Goal: Feedback & Contribution: Leave review/rating

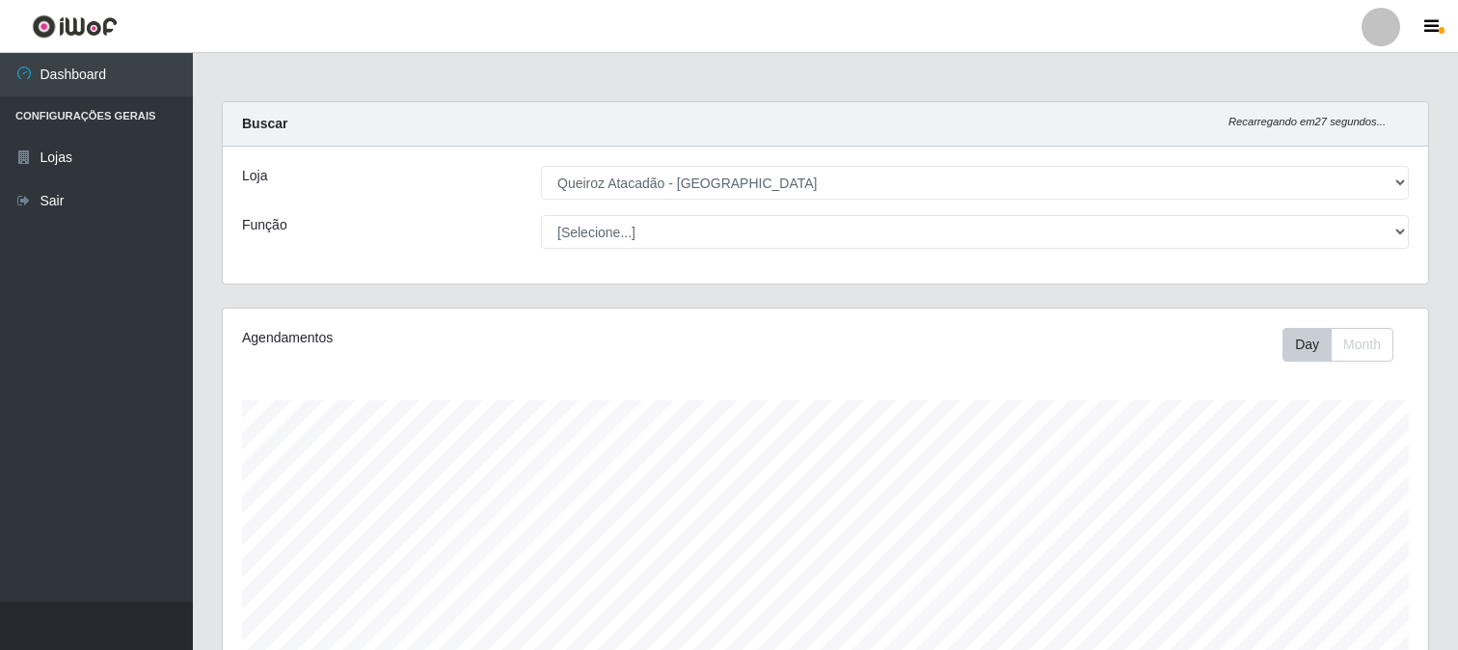
select select "464"
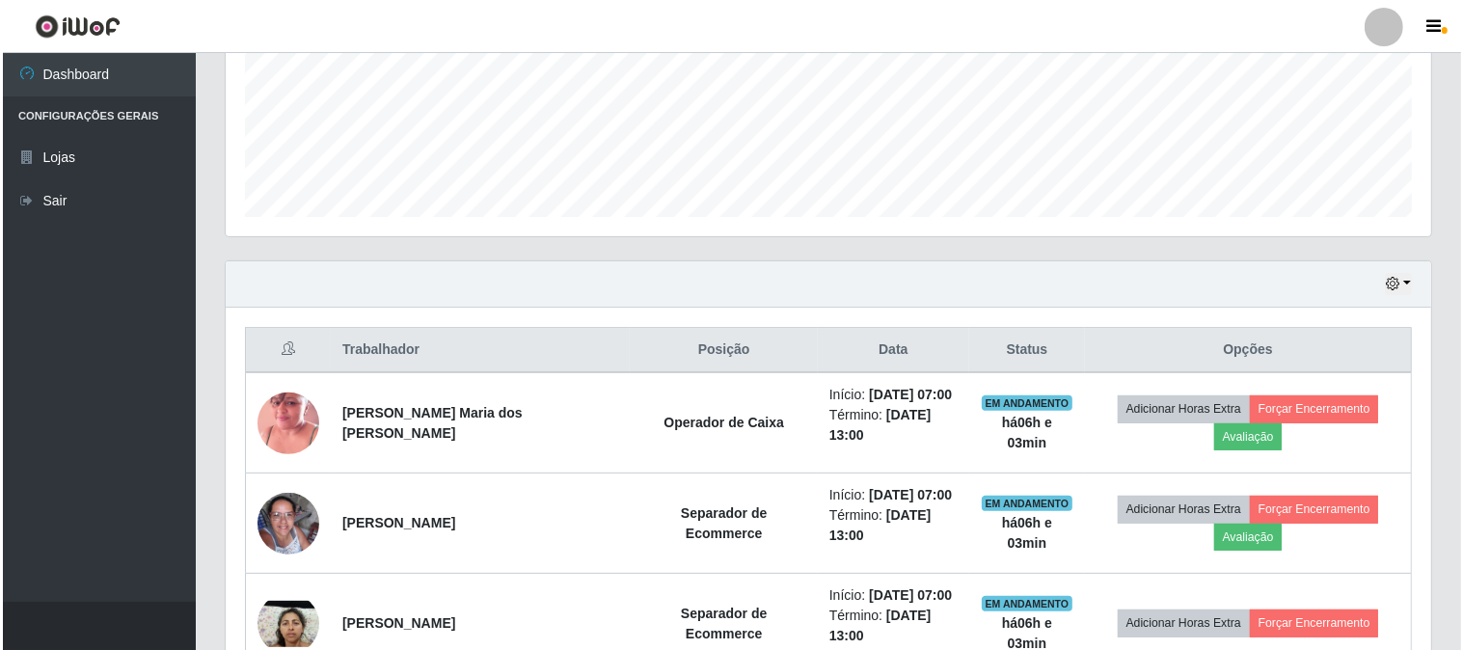
scroll to position [470, 0]
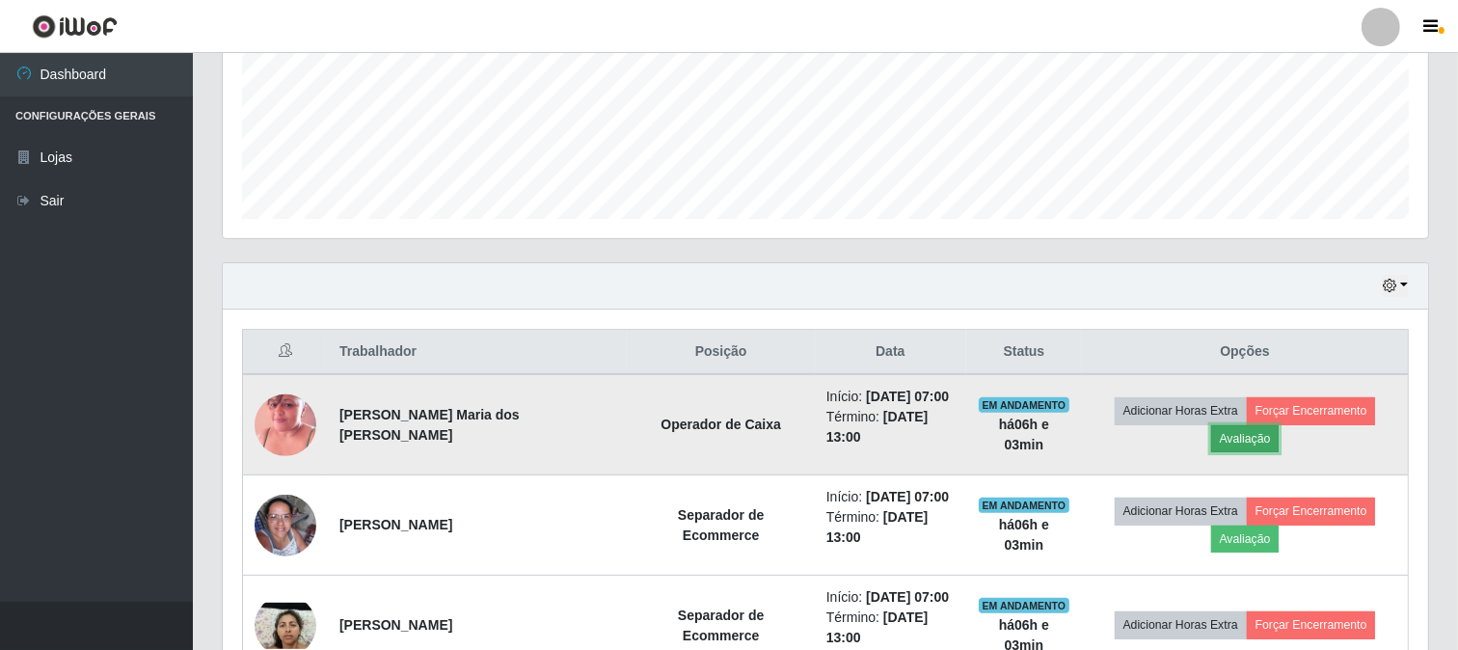
click at [1240, 436] on button "Avaliação" at bounding box center [1245, 438] width 68 height 27
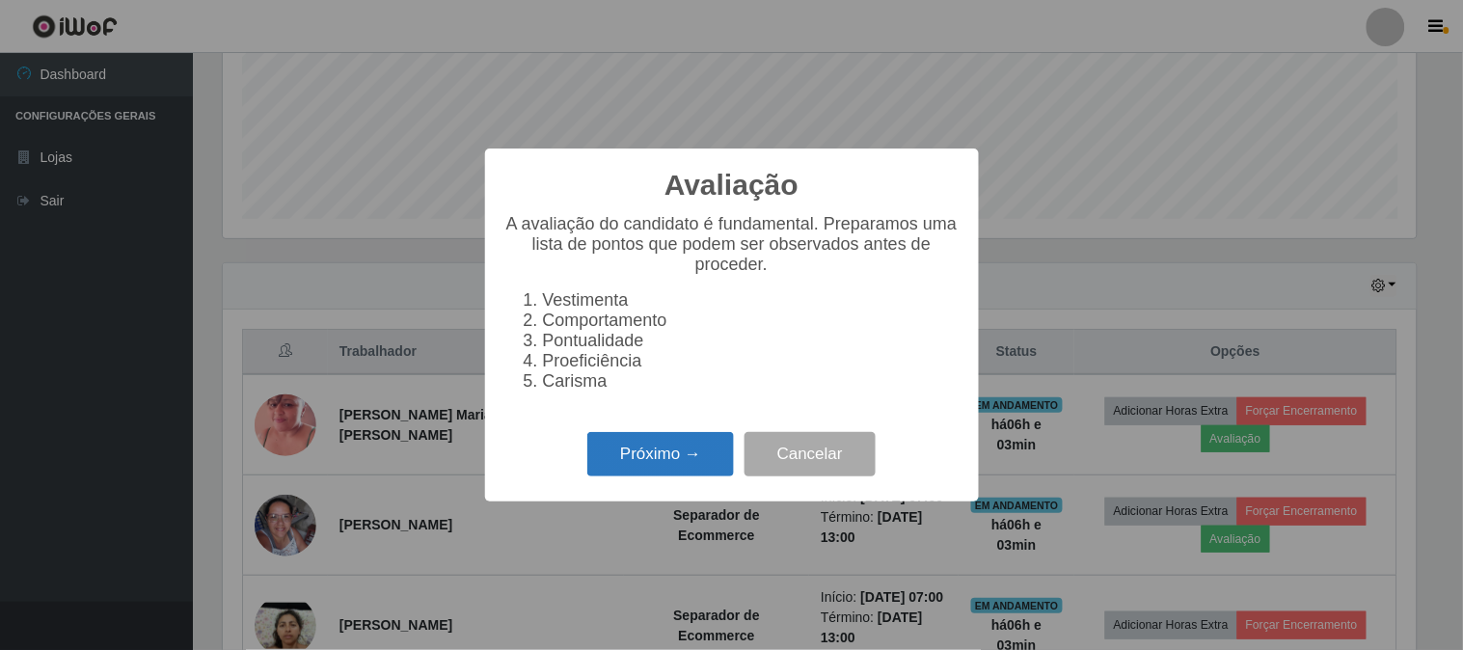
click at [682, 470] on button "Próximo →" at bounding box center [660, 454] width 147 height 45
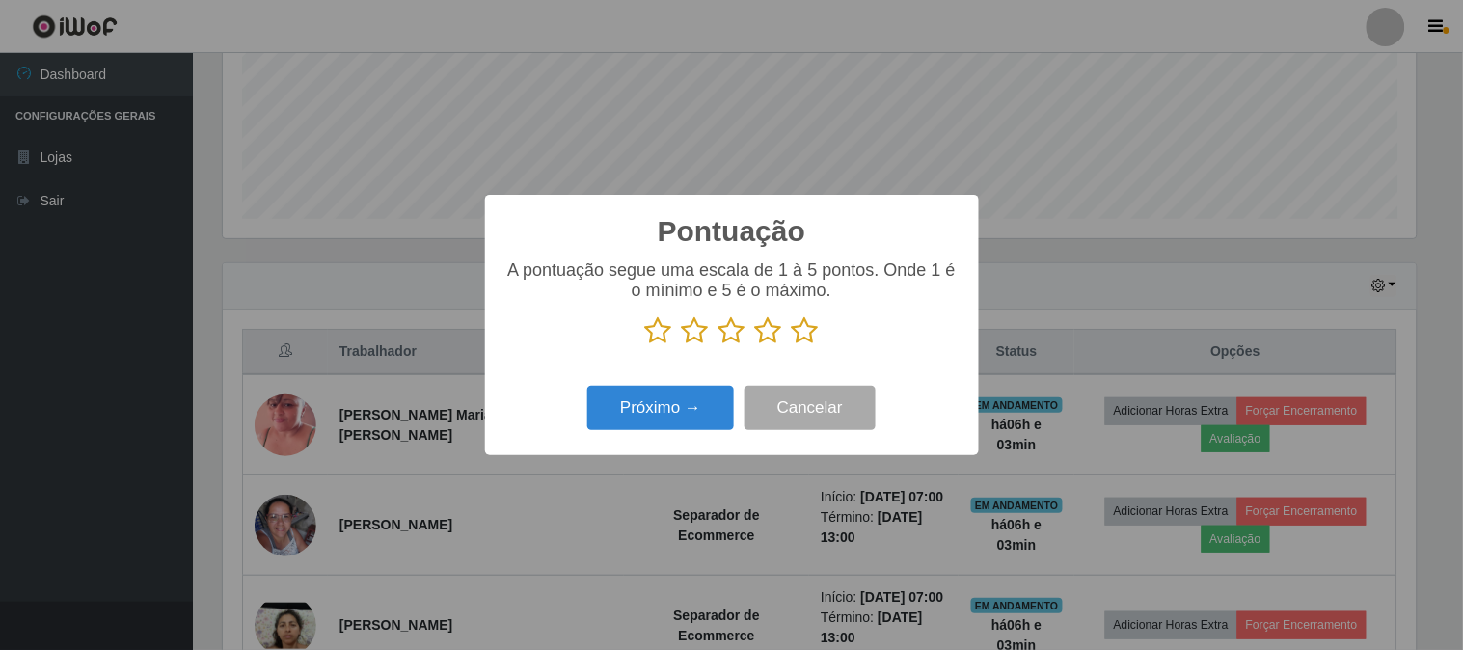
scroll to position [963714, 962921]
click at [807, 333] on icon at bounding box center [805, 330] width 27 height 29
click at [792, 345] on input "radio" at bounding box center [792, 345] width 0 height 0
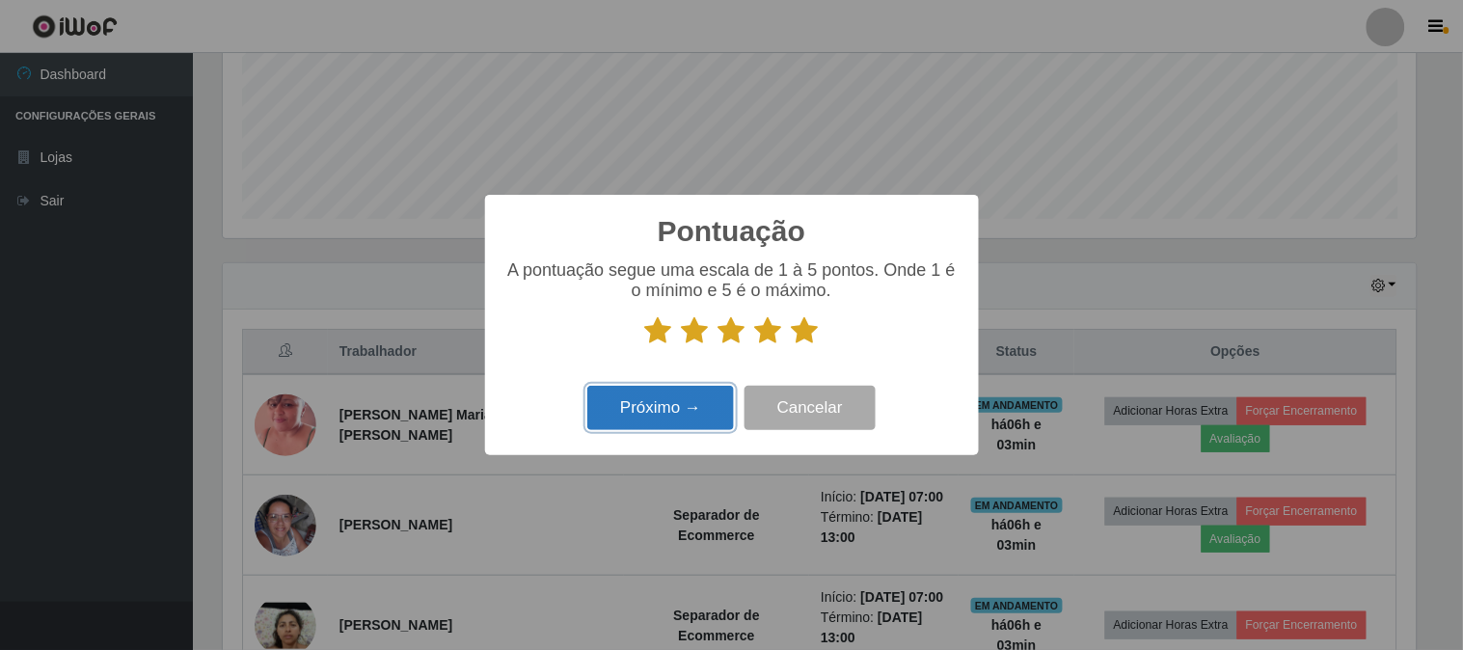
click at [662, 413] on button "Próximo →" at bounding box center [660, 408] width 147 height 45
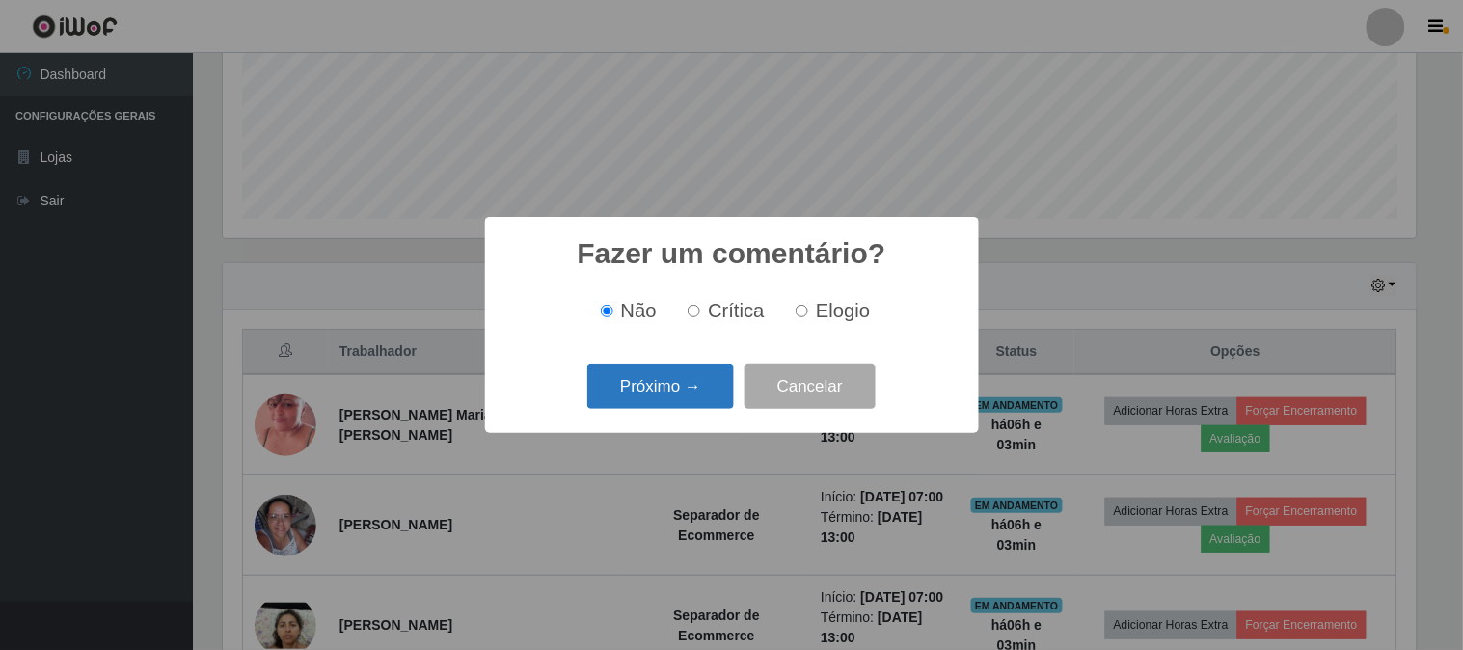
click at [666, 403] on button "Próximo →" at bounding box center [660, 385] width 147 height 45
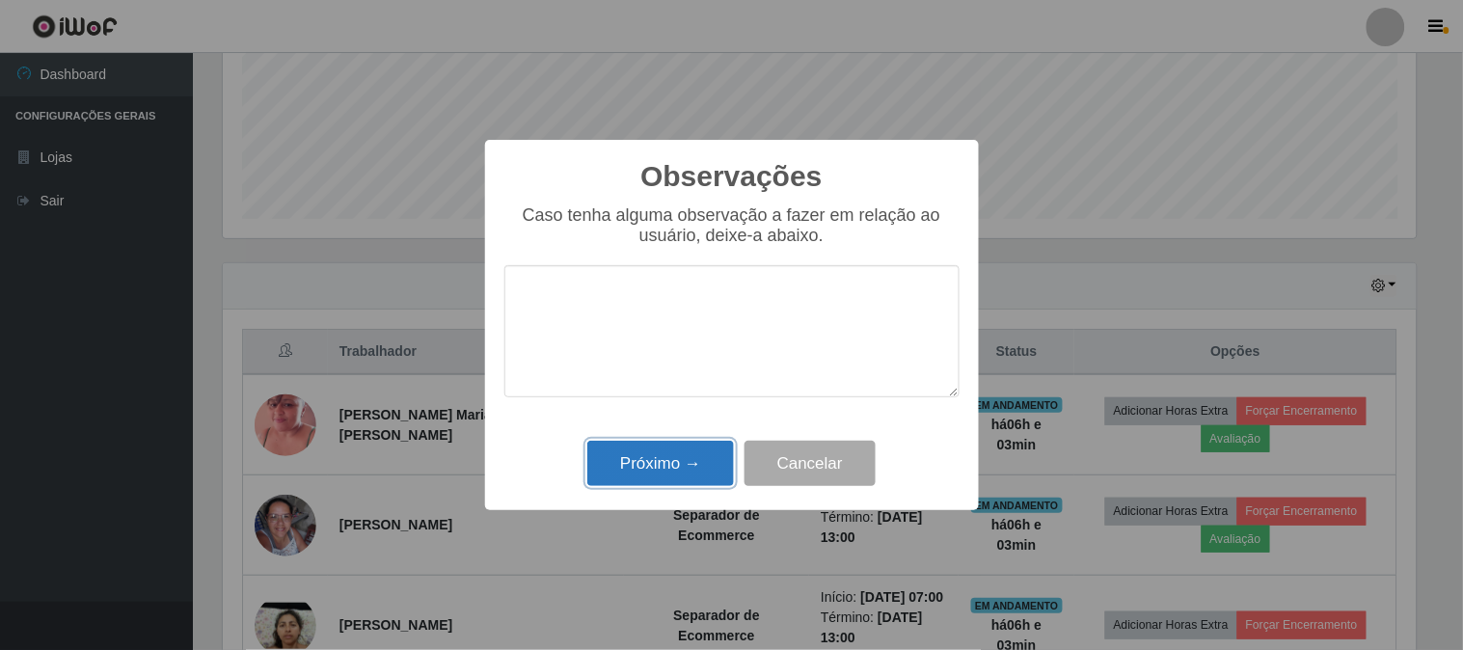
click at [649, 474] on button "Próximo →" at bounding box center [660, 463] width 147 height 45
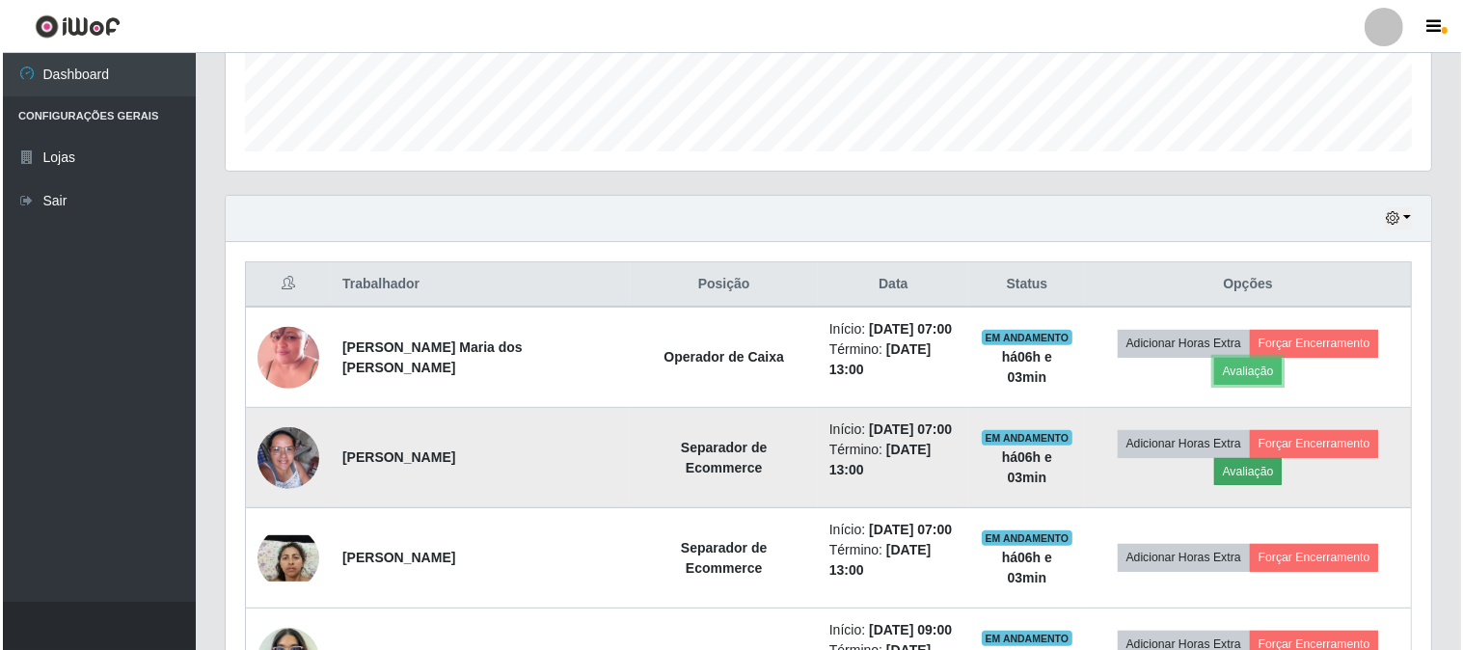
scroll to position [685, 0]
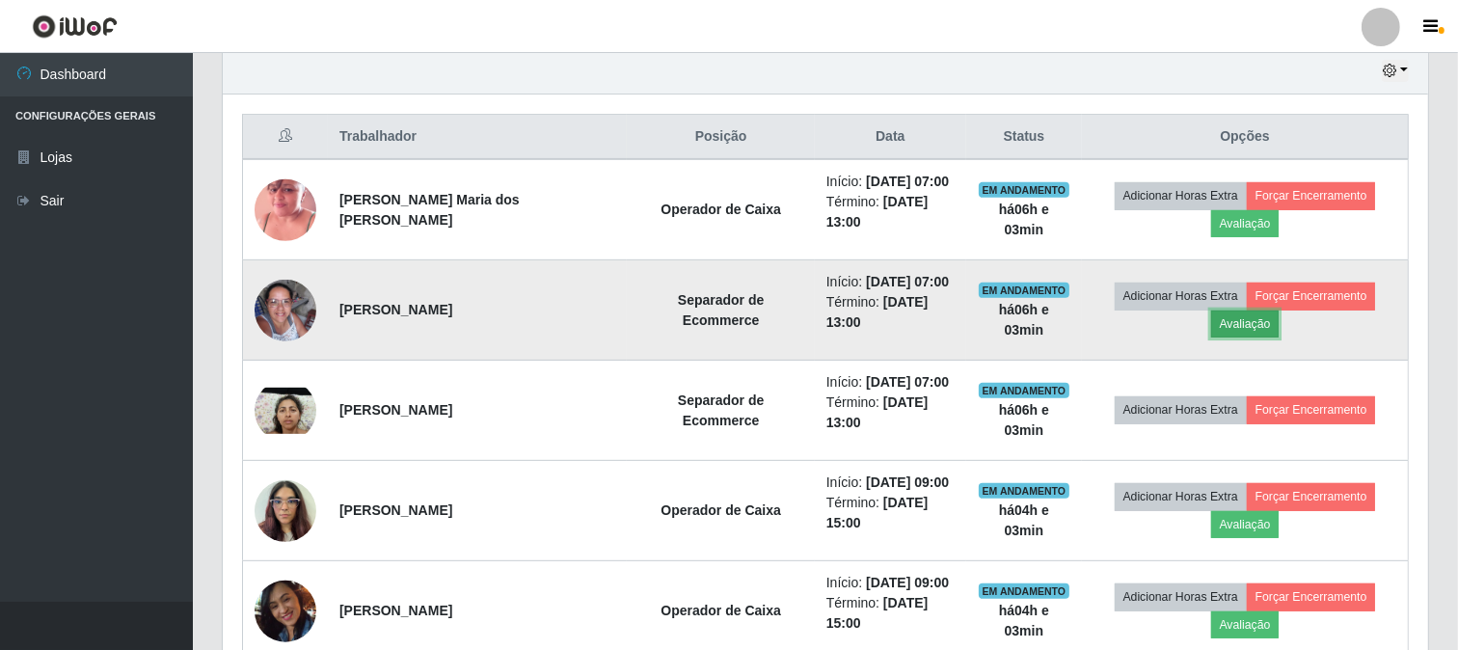
click at [1251, 322] on button "Avaliação" at bounding box center [1245, 323] width 68 height 27
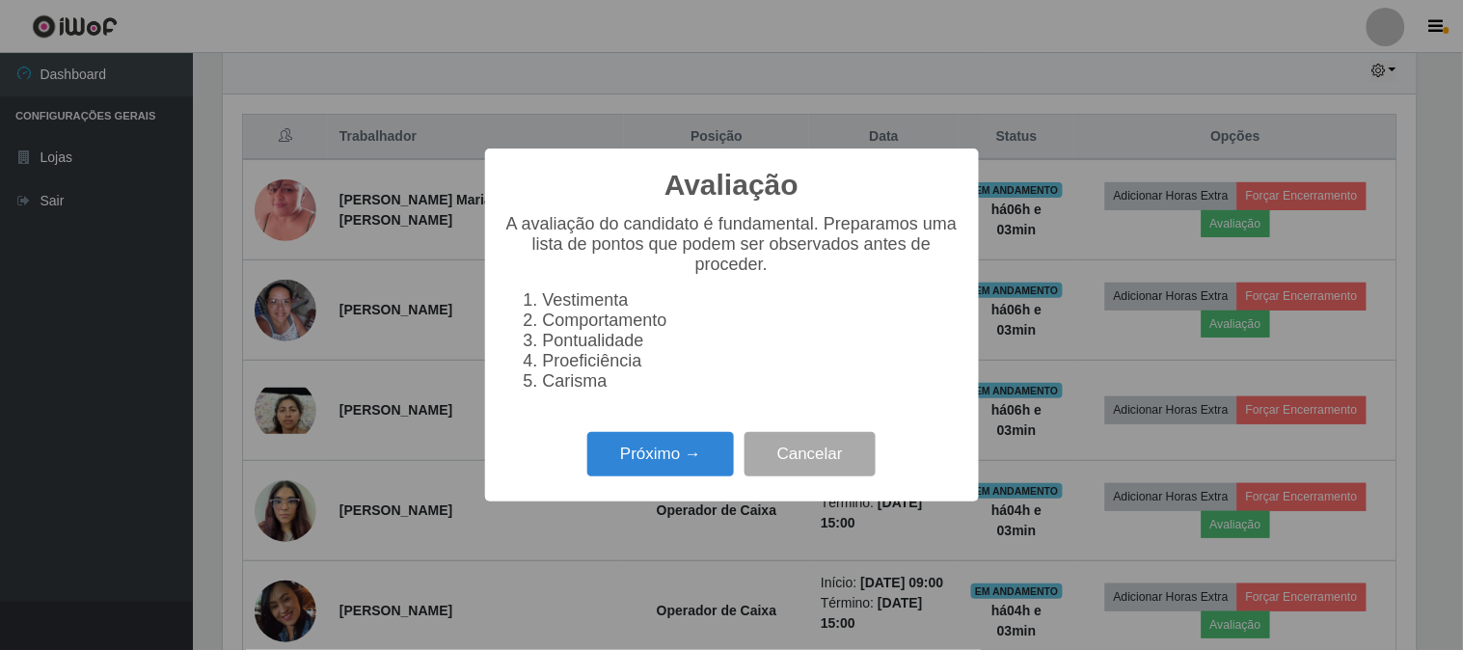
scroll to position [399, 1193]
click at [638, 454] on button "Próximo →" at bounding box center [660, 454] width 147 height 45
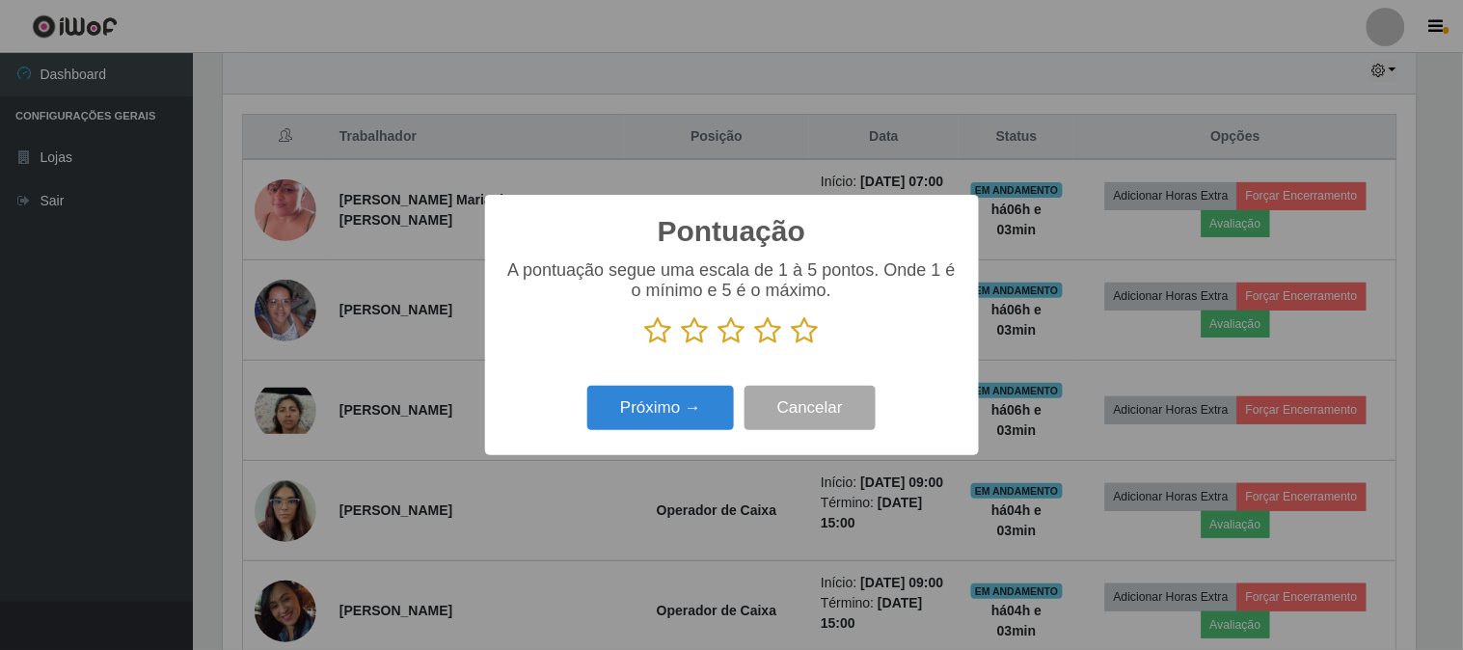
click at [805, 333] on icon at bounding box center [805, 330] width 27 height 29
click at [792, 345] on input "radio" at bounding box center [792, 345] width 0 height 0
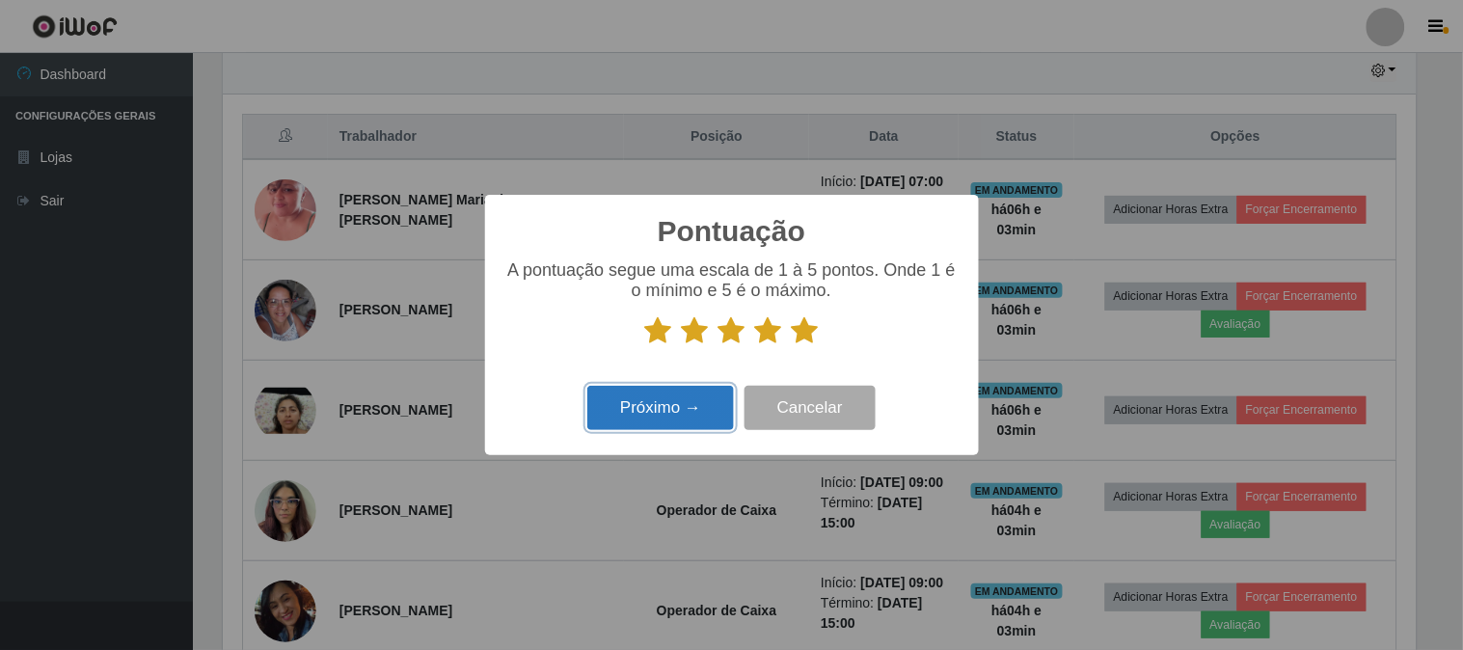
click at [705, 403] on button "Próximo →" at bounding box center [660, 408] width 147 height 45
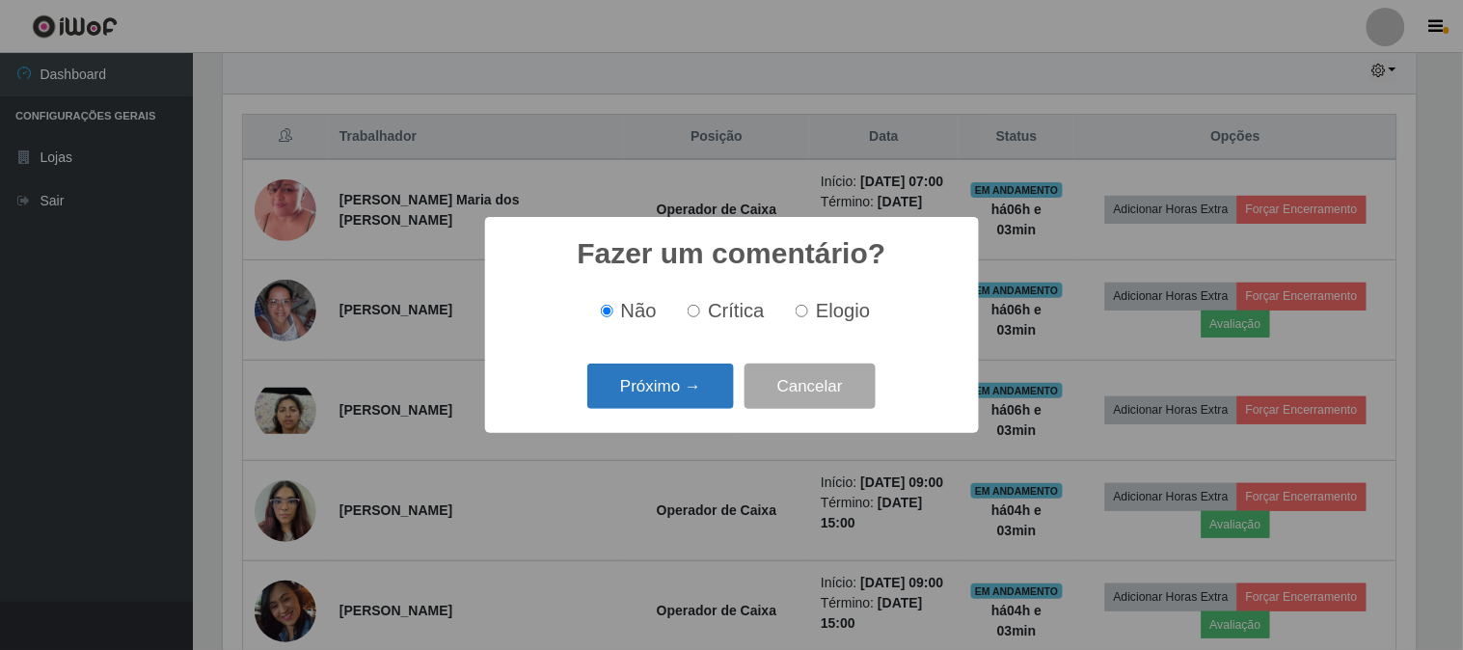
click at [685, 390] on button "Próximo →" at bounding box center [660, 385] width 147 height 45
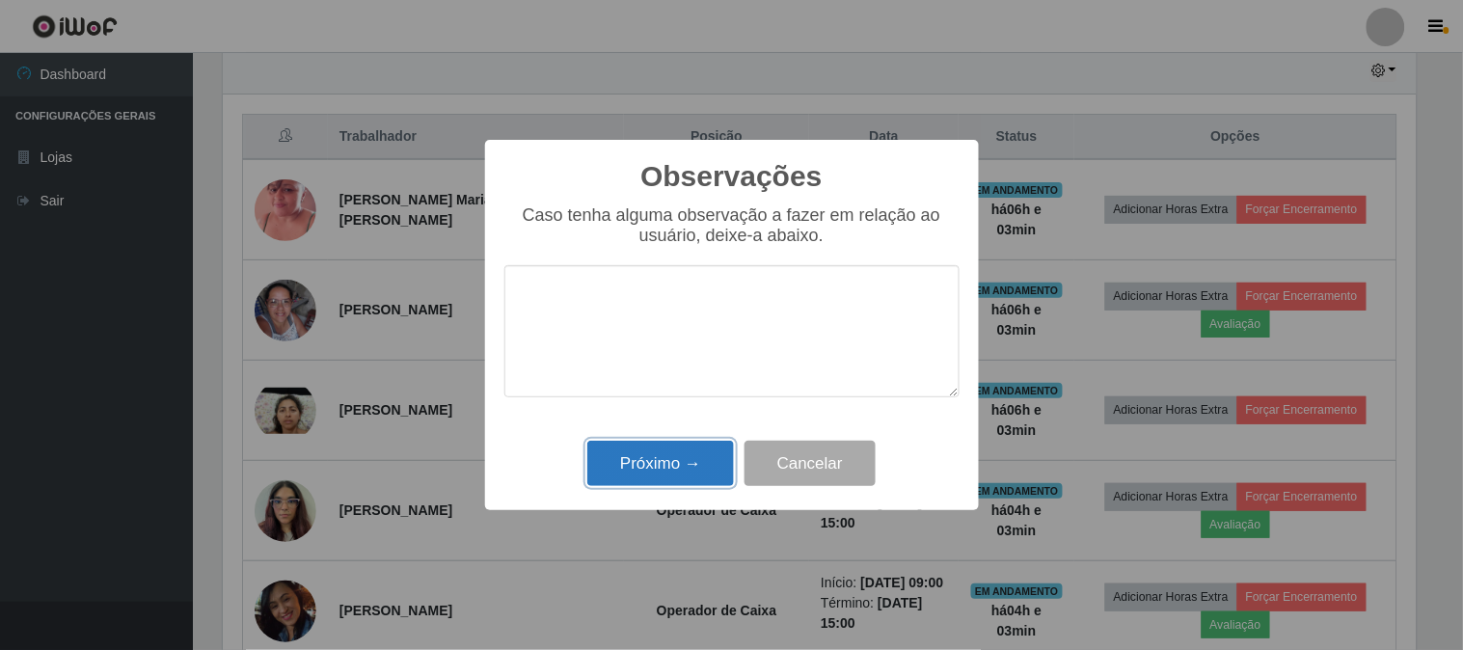
click at [705, 450] on button "Próximo →" at bounding box center [660, 463] width 147 height 45
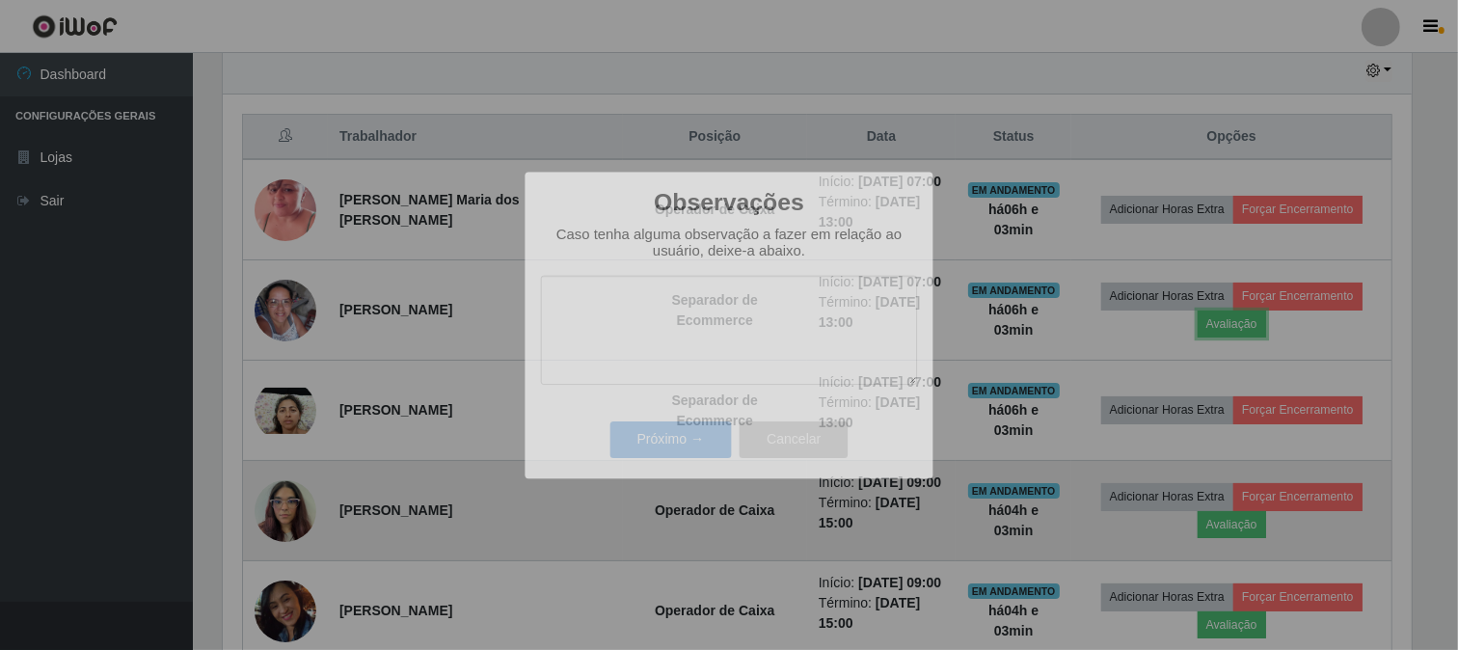
scroll to position [399, 1205]
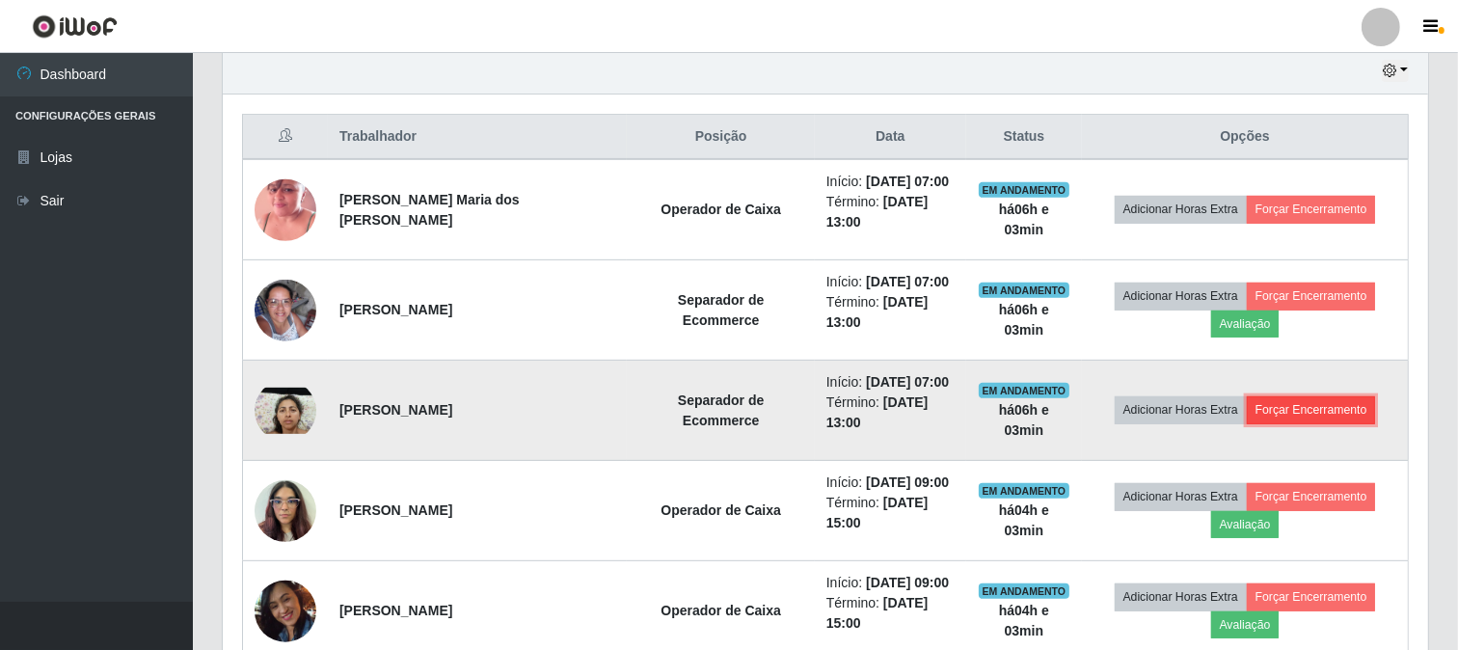
click at [1290, 408] on button "Forçar Encerramento" at bounding box center [1311, 409] width 129 height 27
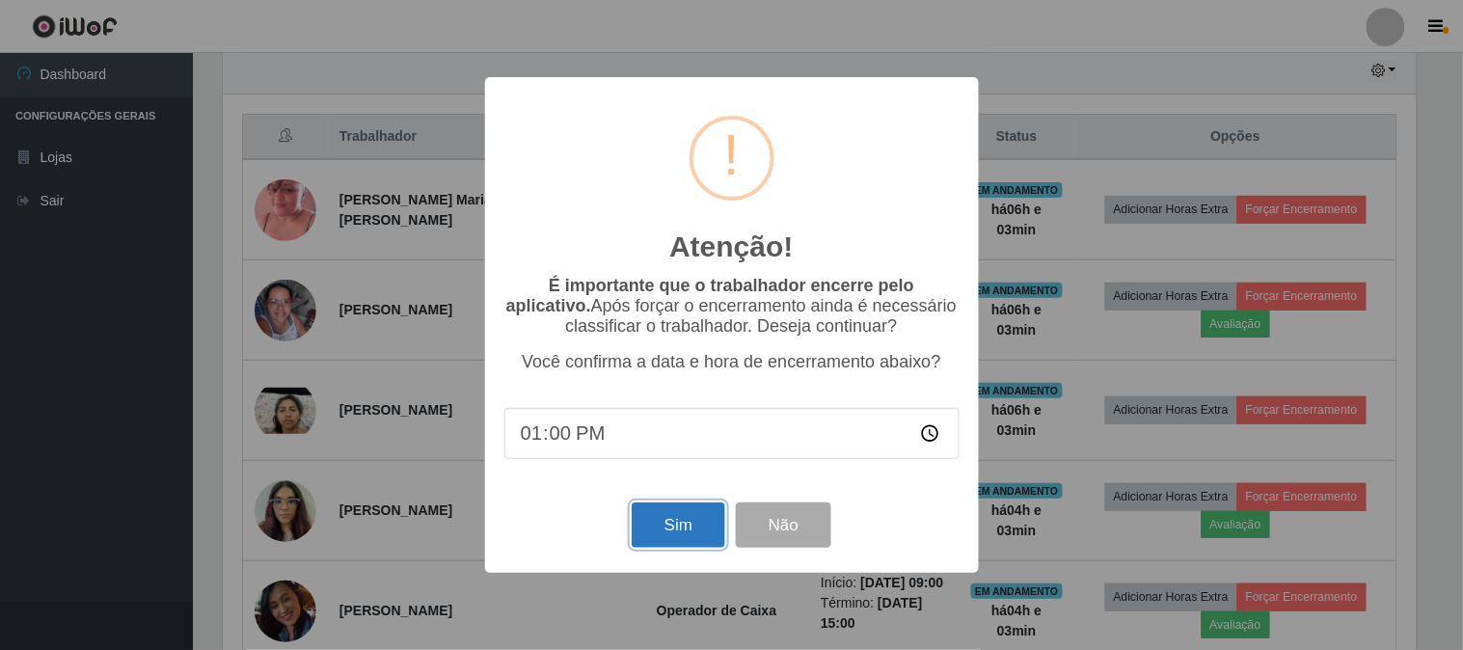
click at [698, 526] on button "Sim" at bounding box center [678, 524] width 94 height 45
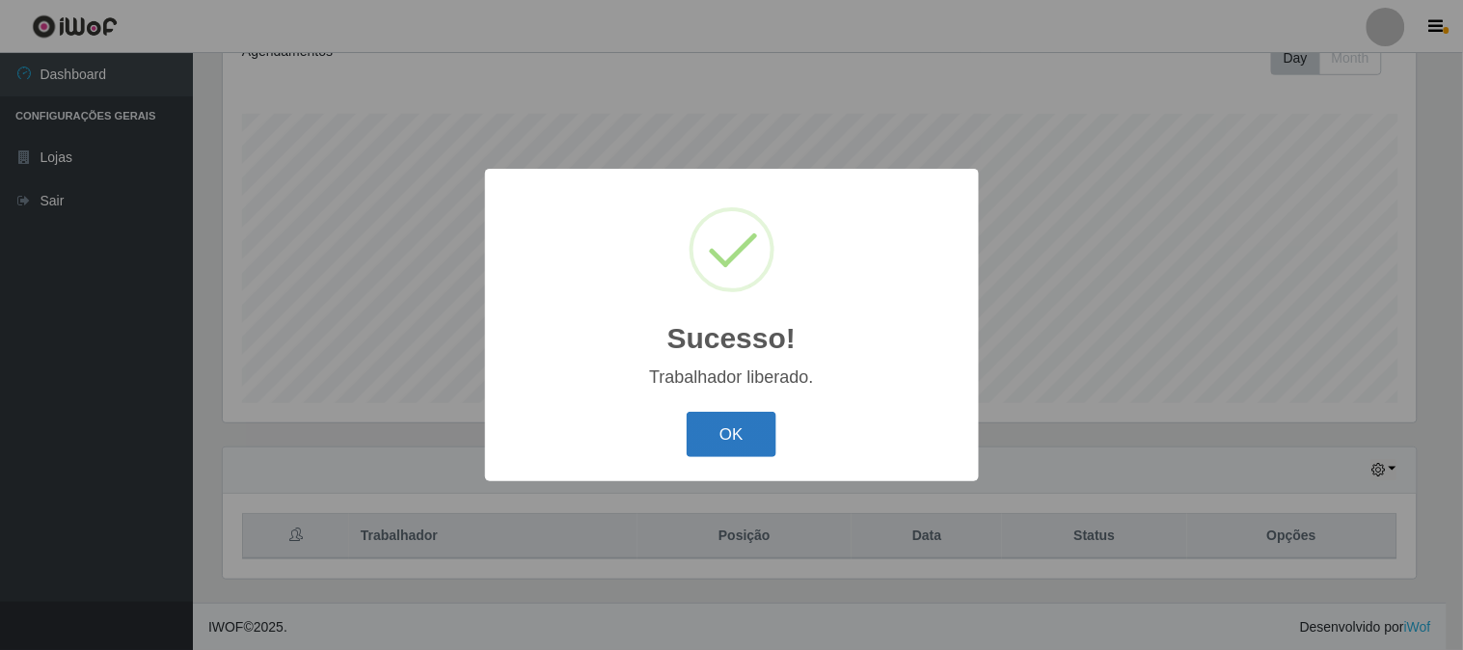
click at [726, 440] on button "OK" at bounding box center [731, 434] width 90 height 45
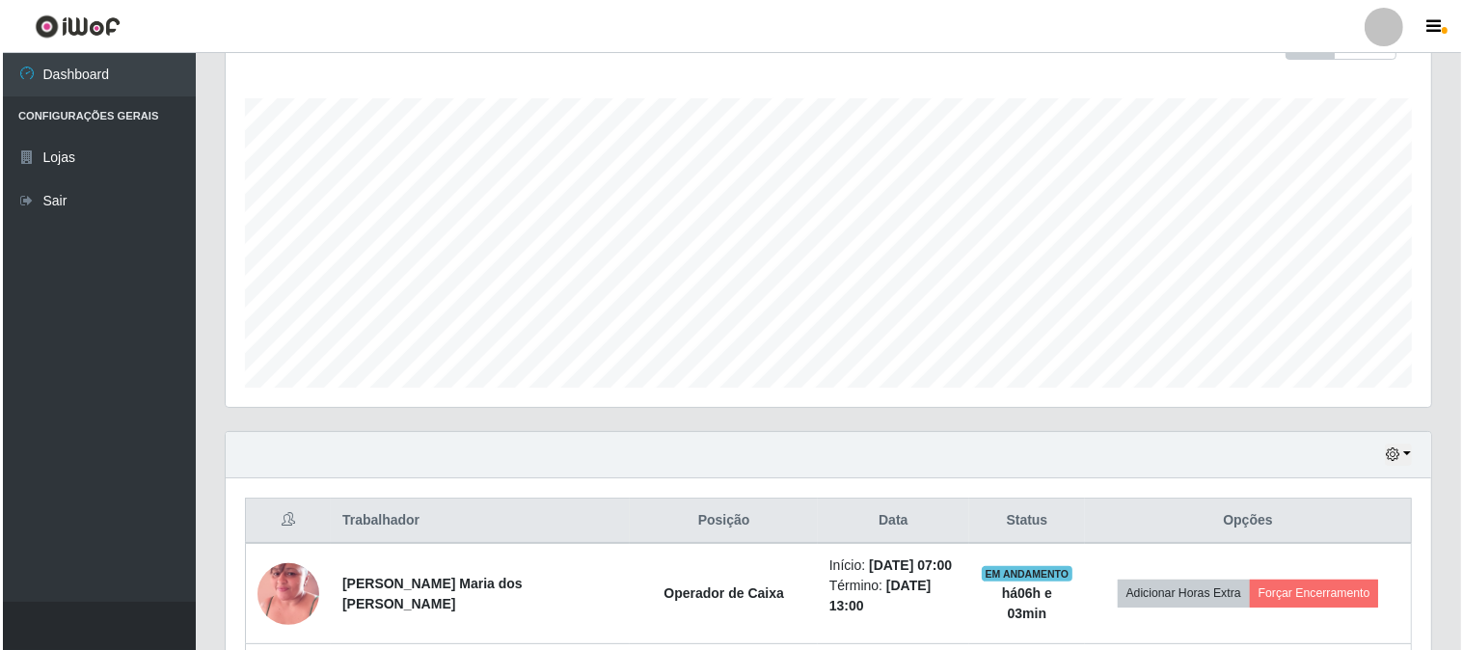
scroll to position [393, 0]
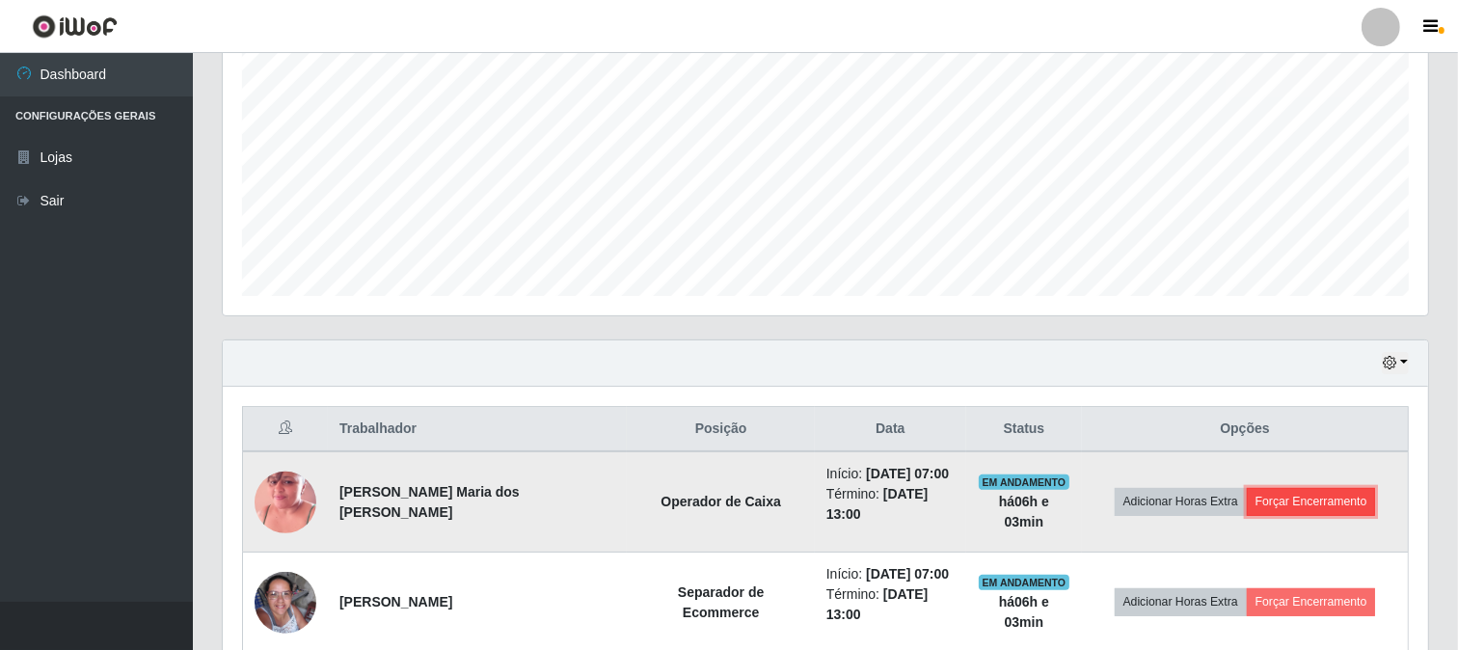
click at [1290, 498] on button "Forçar Encerramento" at bounding box center [1311, 501] width 129 height 27
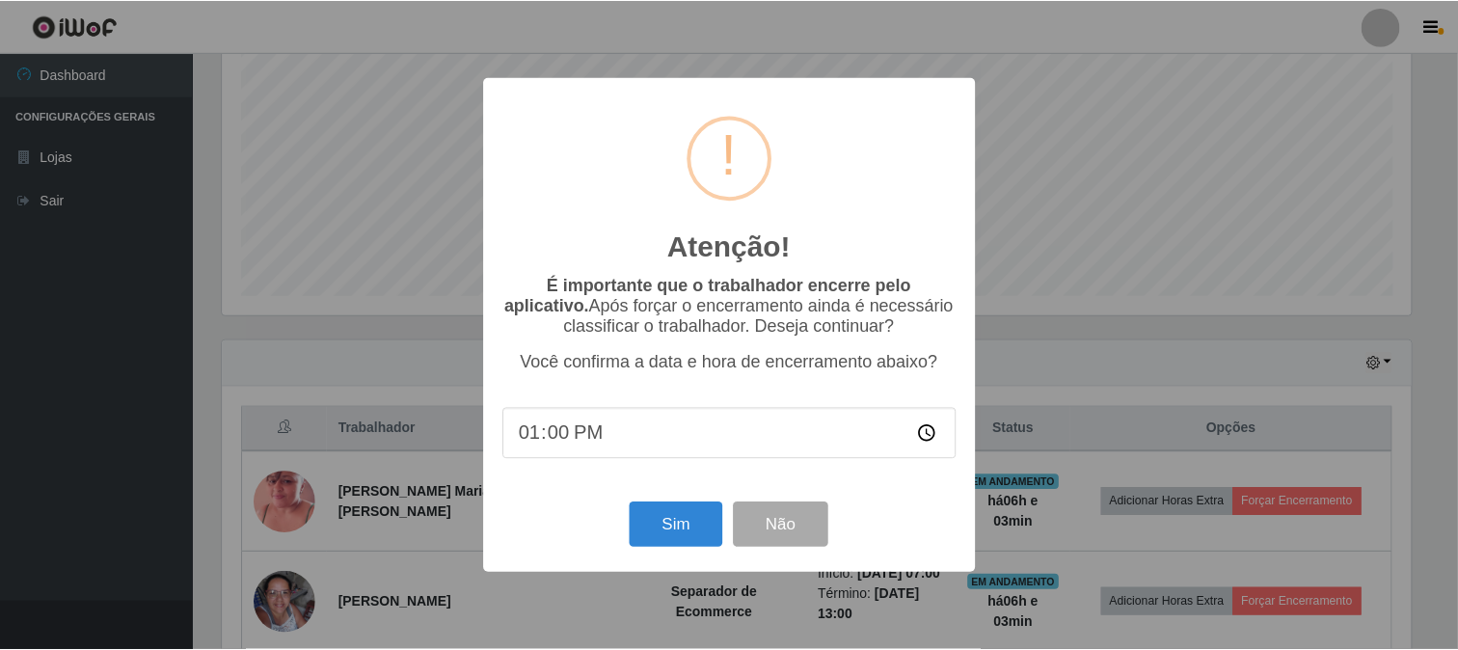
scroll to position [399, 1193]
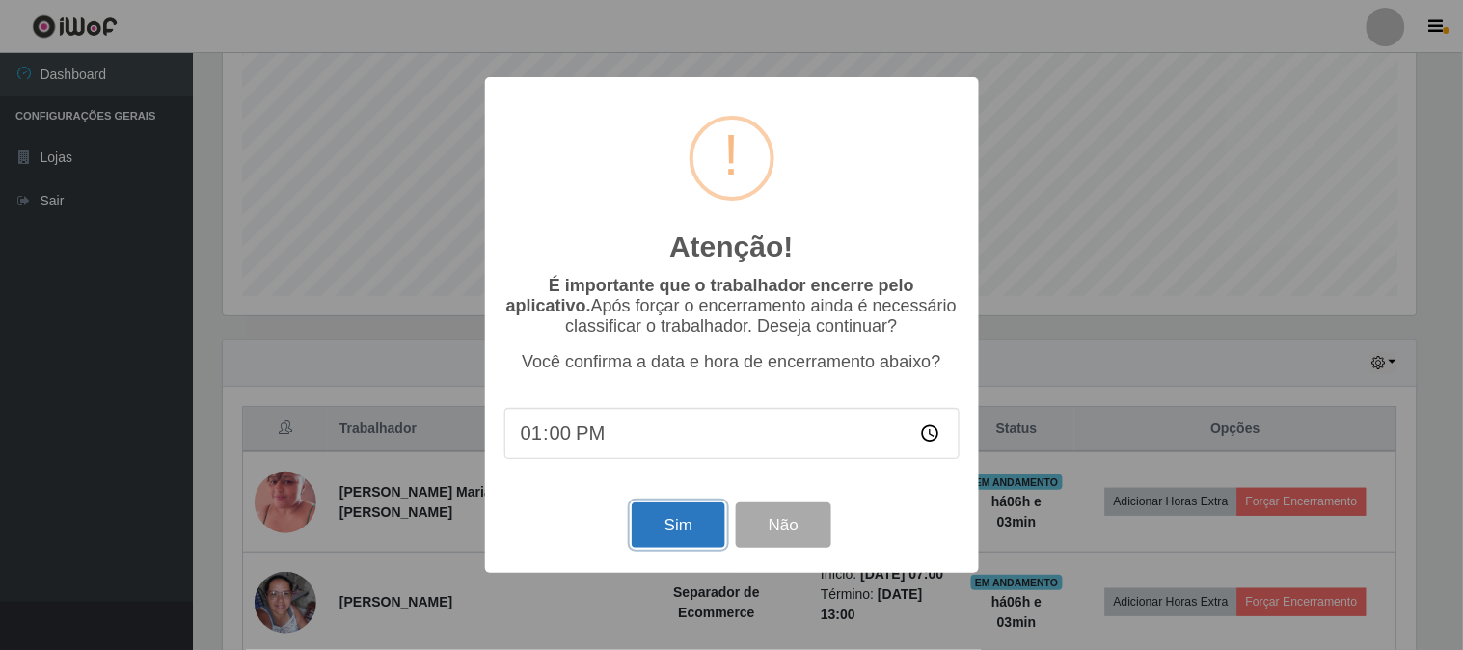
click at [687, 536] on button "Sim" at bounding box center [678, 524] width 94 height 45
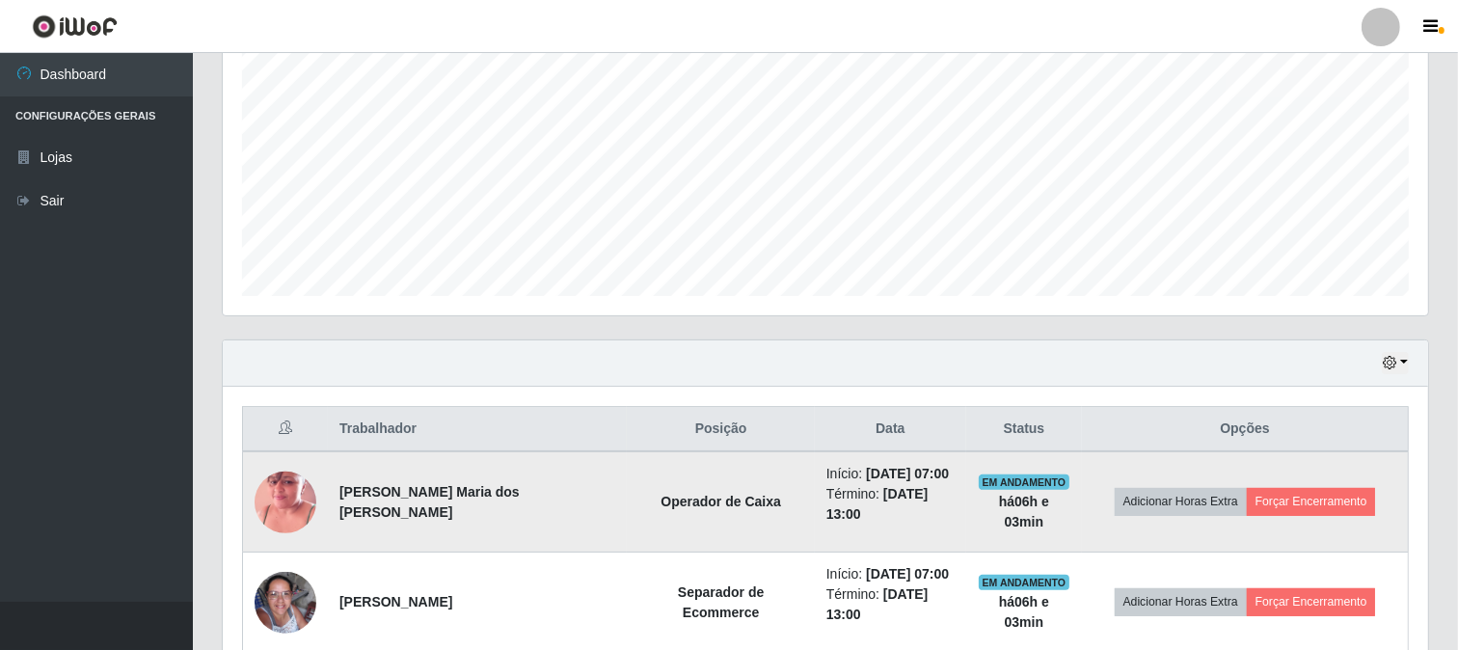
scroll to position [0, 0]
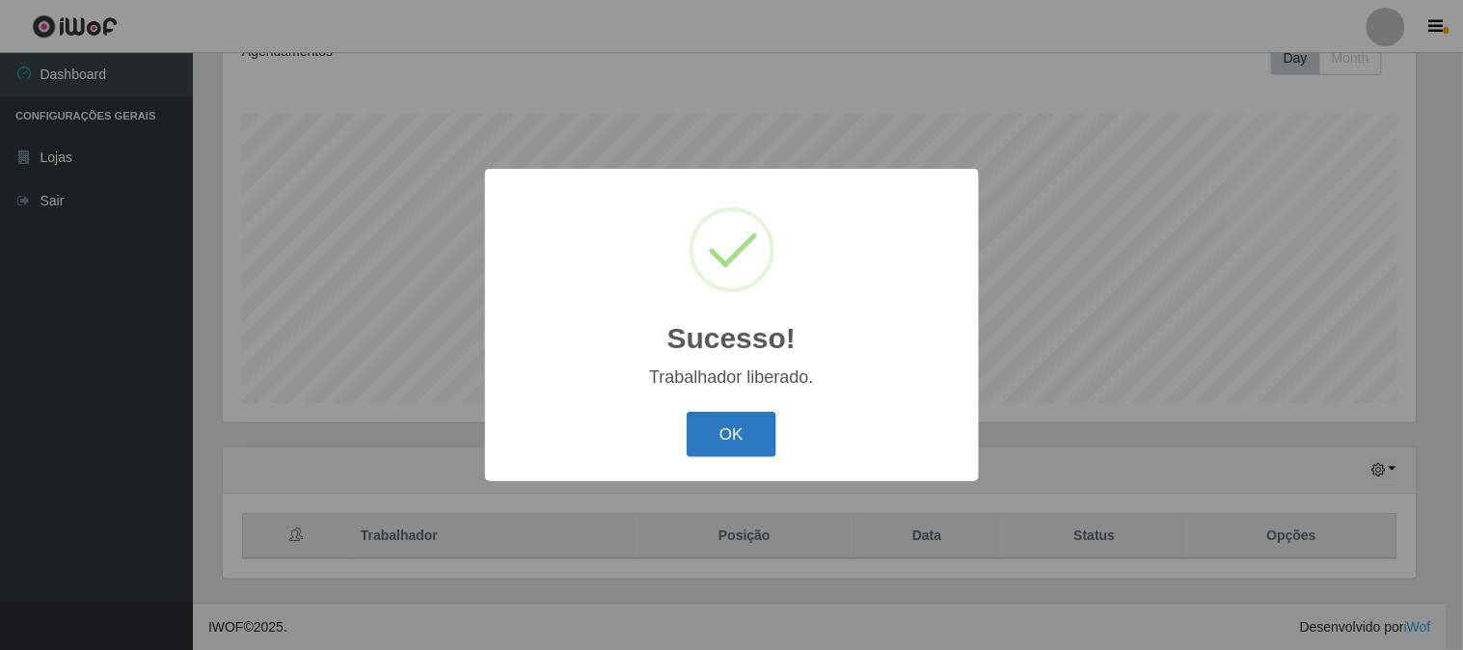
click at [736, 436] on button "OK" at bounding box center [731, 434] width 90 height 45
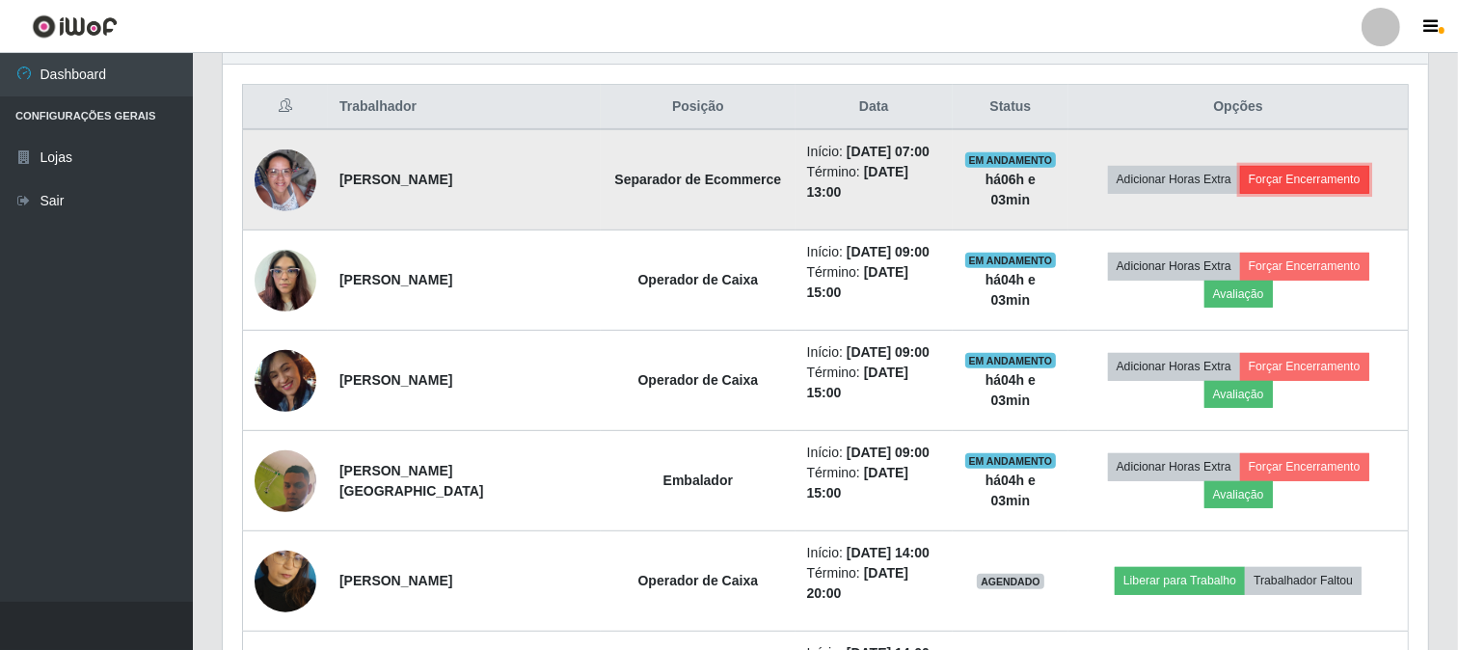
click at [1319, 180] on button "Forçar Encerramento" at bounding box center [1304, 179] width 129 height 27
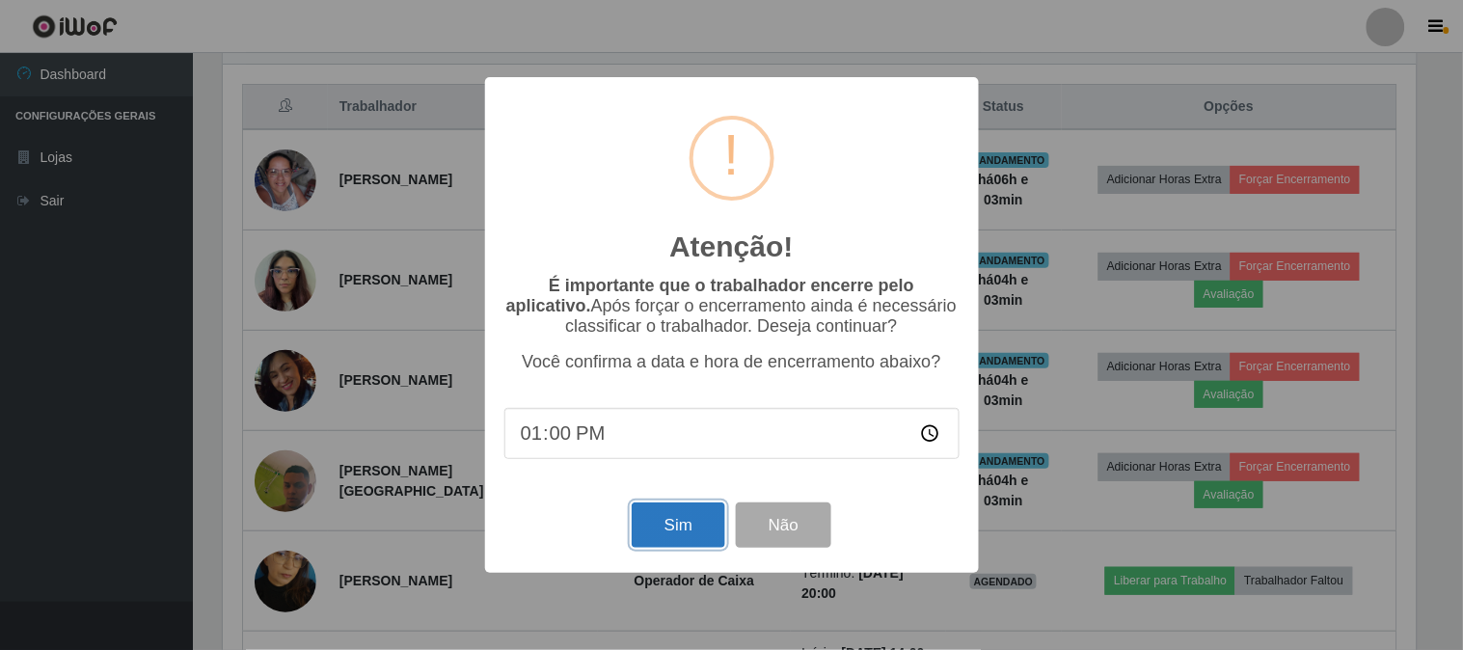
click at [668, 514] on button "Sim" at bounding box center [678, 524] width 94 height 45
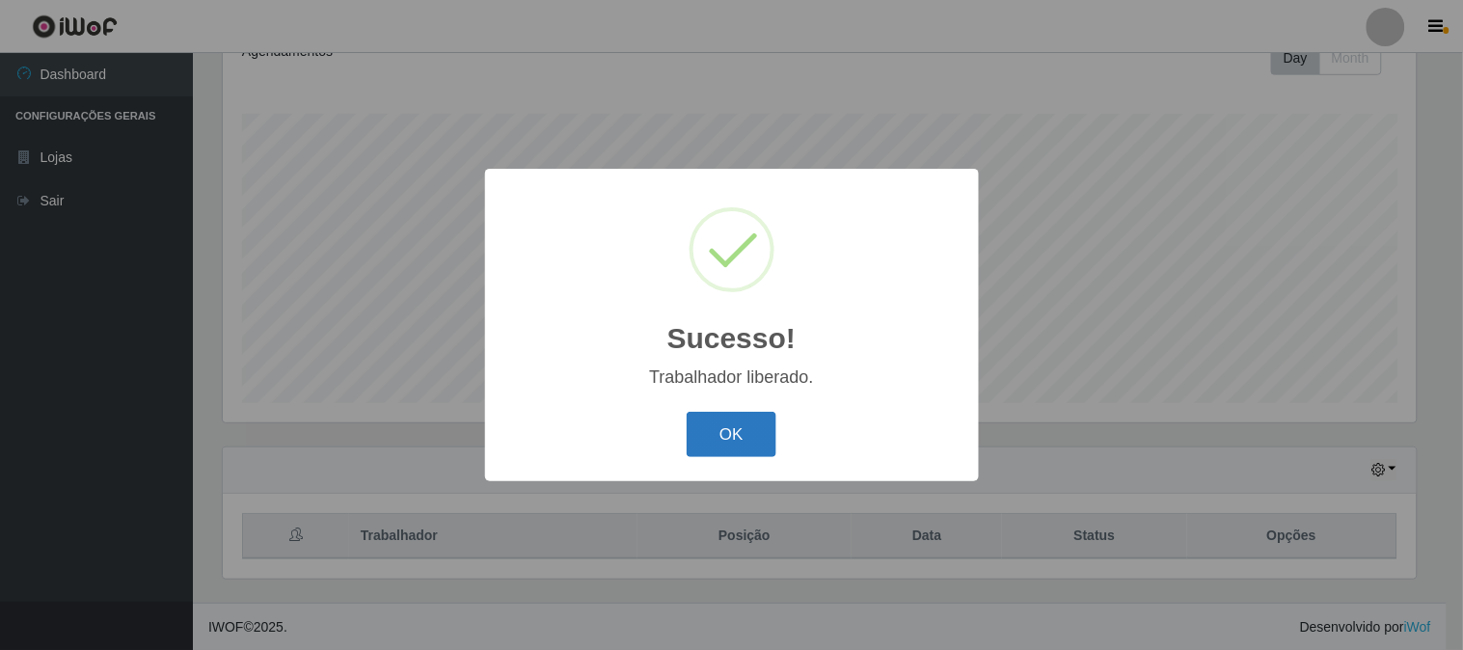
click at [728, 431] on button "OK" at bounding box center [731, 434] width 90 height 45
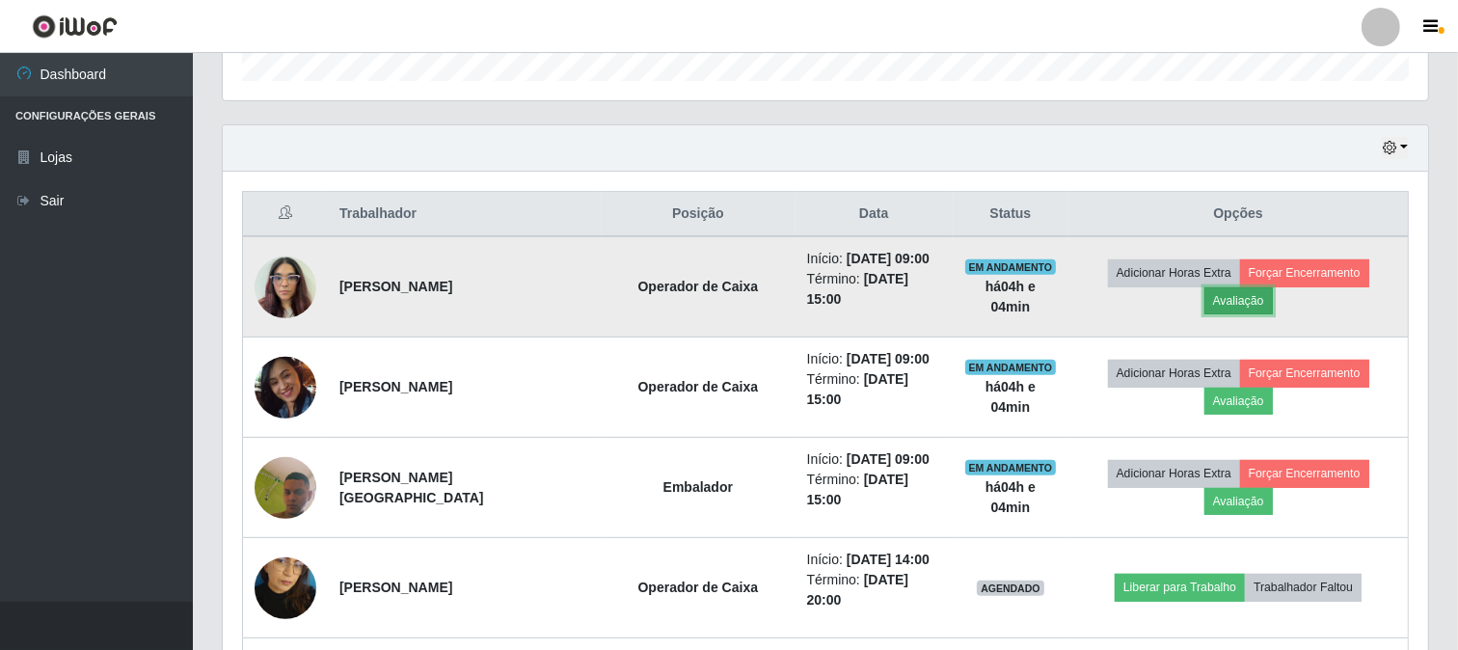
click at [1259, 300] on button "Avaliação" at bounding box center [1238, 300] width 68 height 27
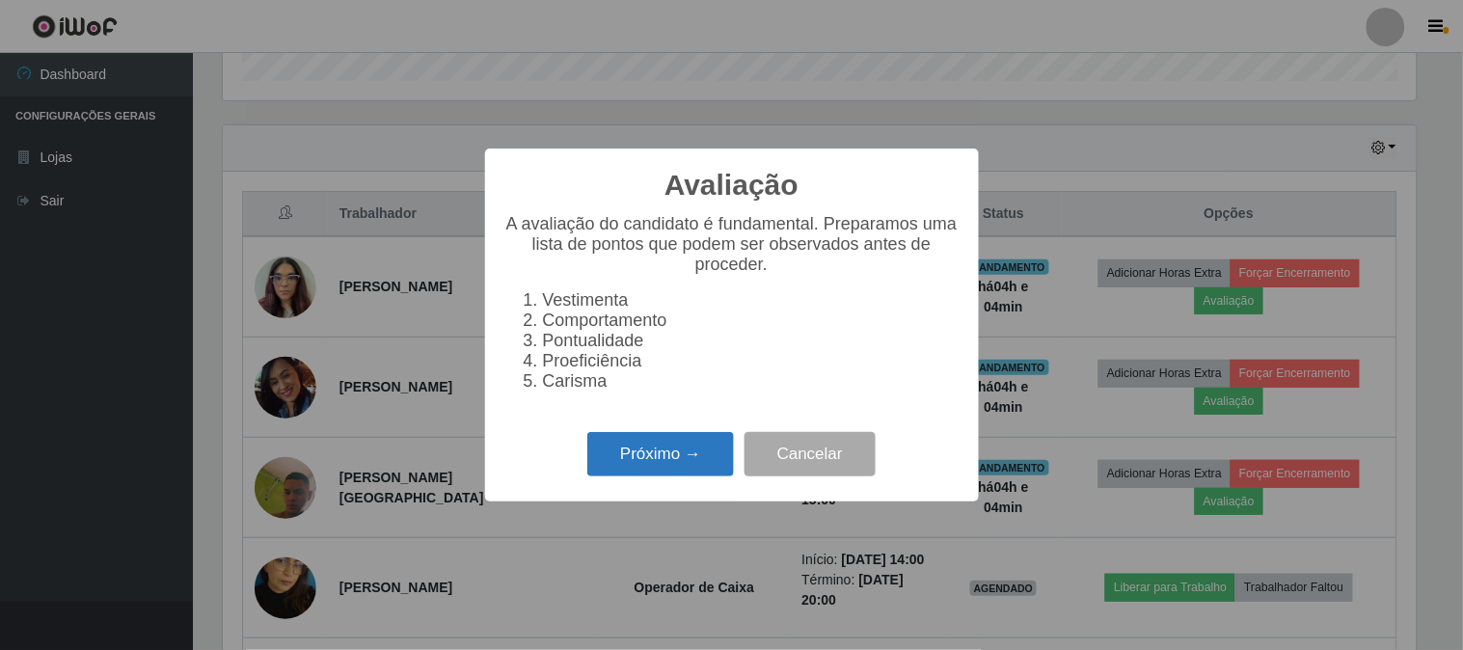
click at [675, 458] on button "Próximo →" at bounding box center [660, 454] width 147 height 45
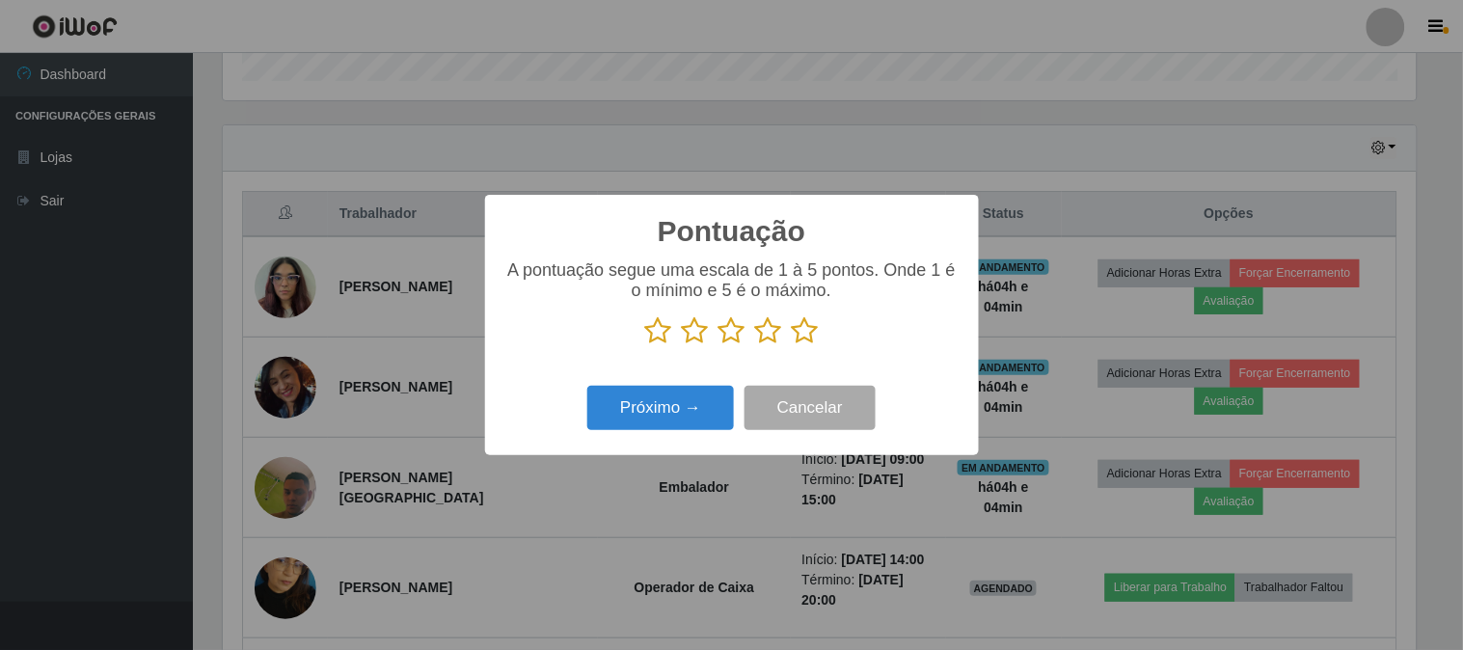
click at [807, 333] on icon at bounding box center [805, 330] width 27 height 29
click at [792, 345] on input "radio" at bounding box center [792, 345] width 0 height 0
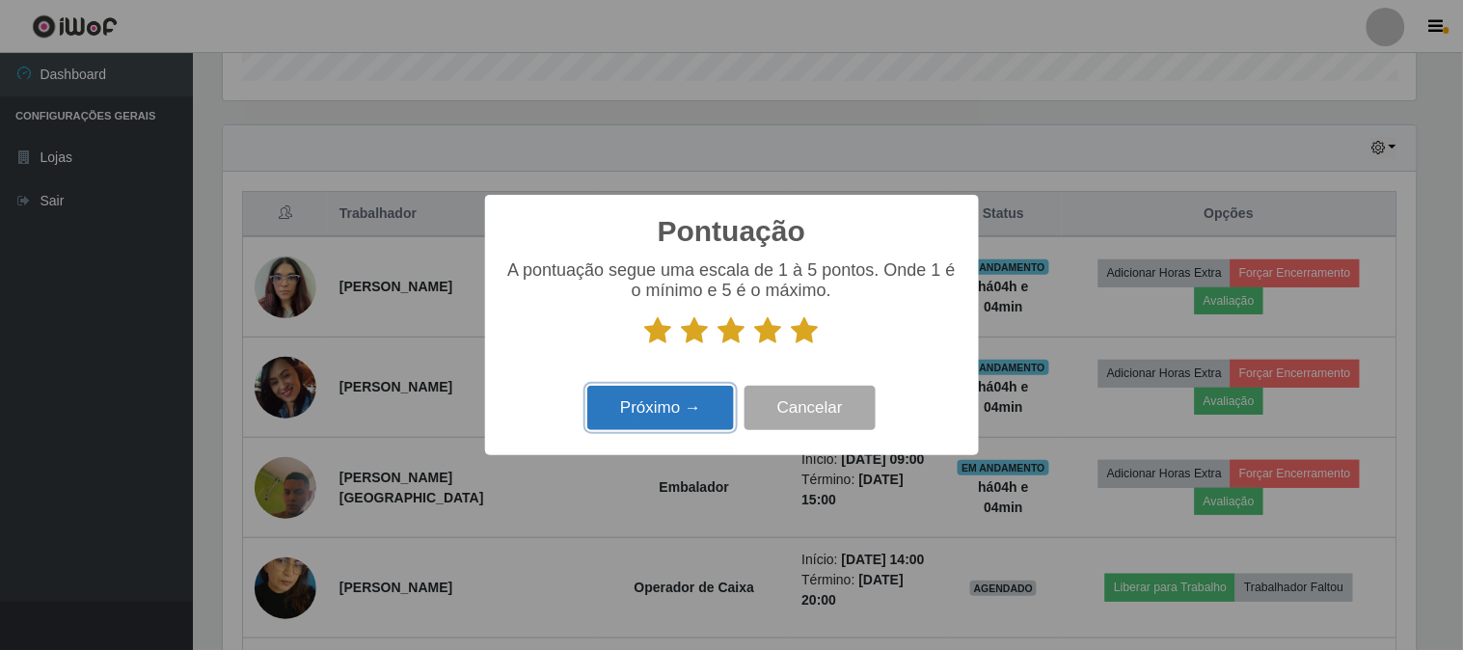
click at [683, 402] on button "Próximo →" at bounding box center [660, 408] width 147 height 45
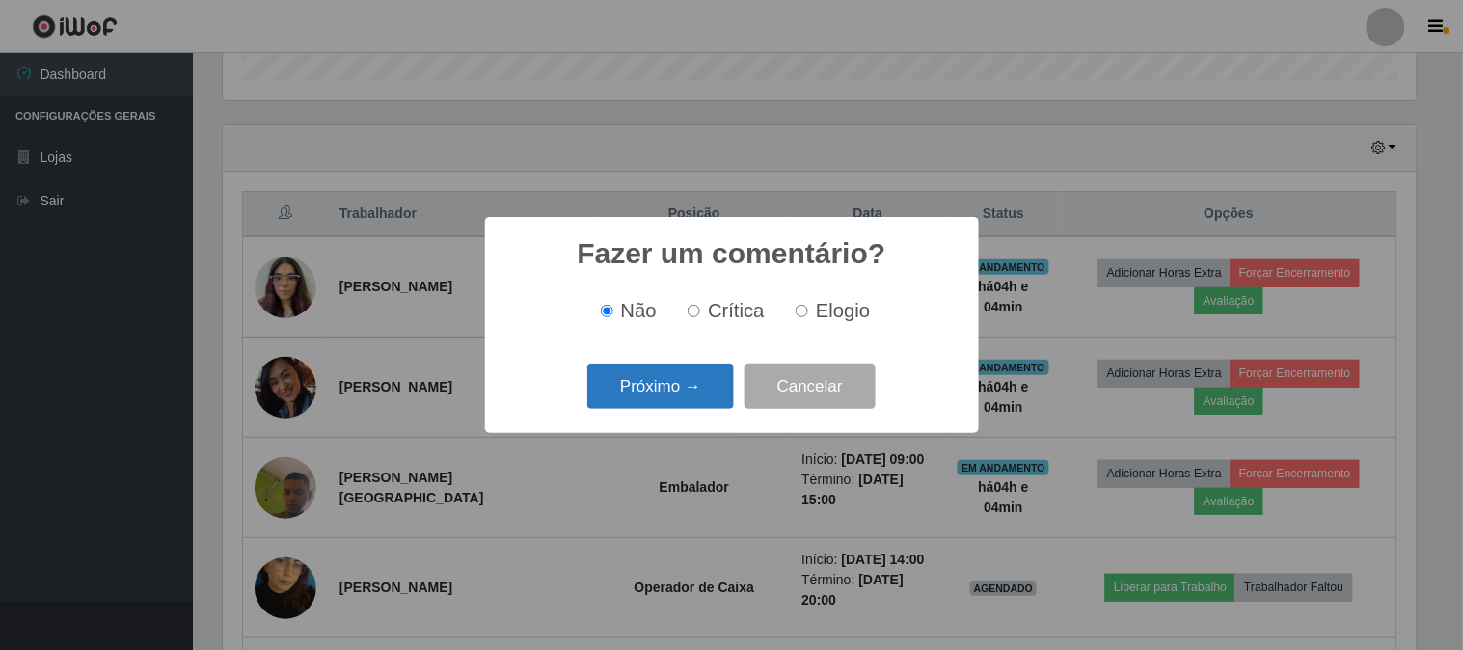
click at [680, 376] on button "Próximo →" at bounding box center [660, 385] width 147 height 45
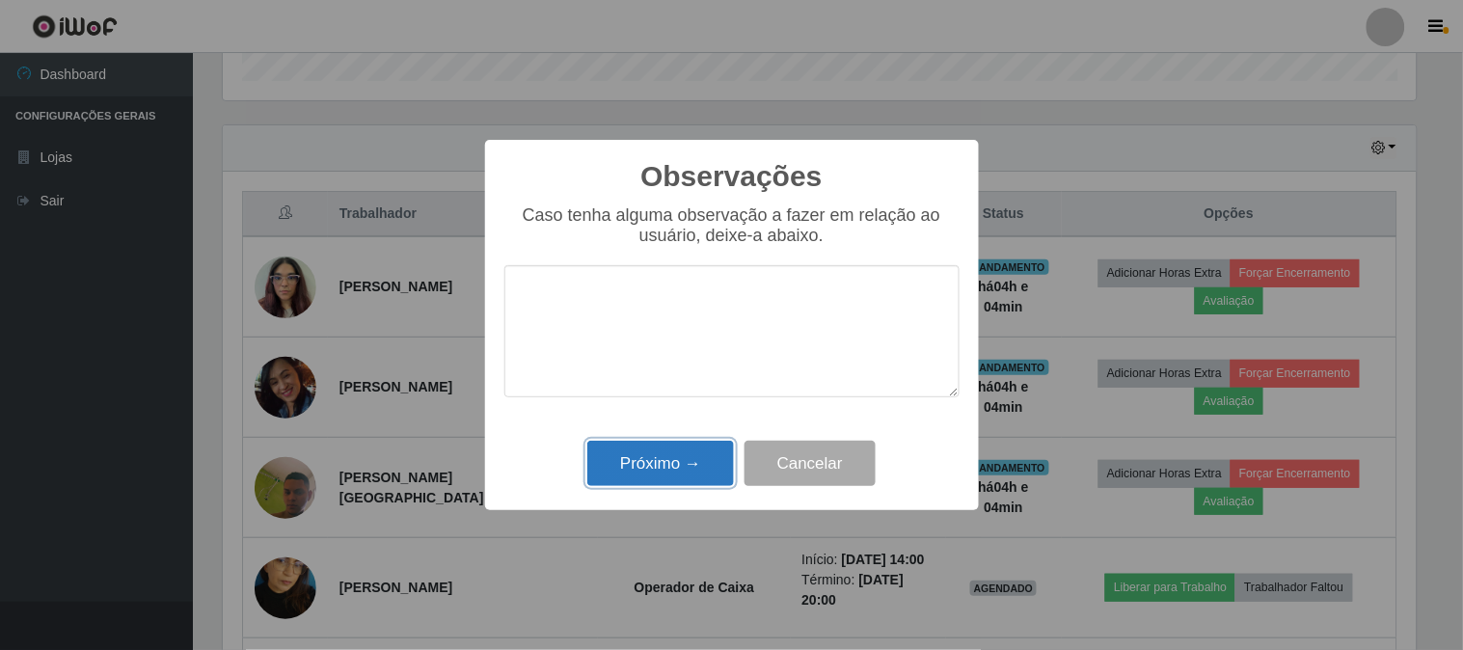
click at [677, 464] on button "Próximo →" at bounding box center [660, 463] width 147 height 45
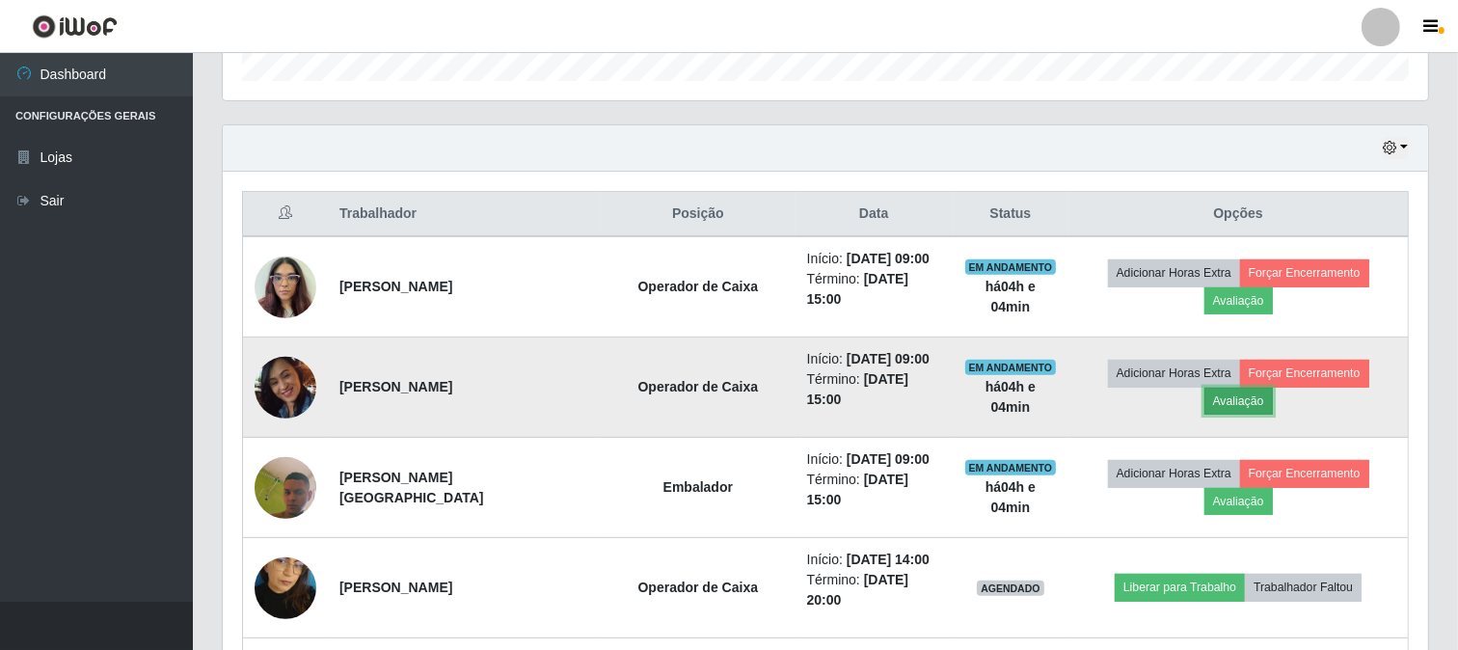
click at [1251, 400] on button "Avaliação" at bounding box center [1238, 401] width 68 height 27
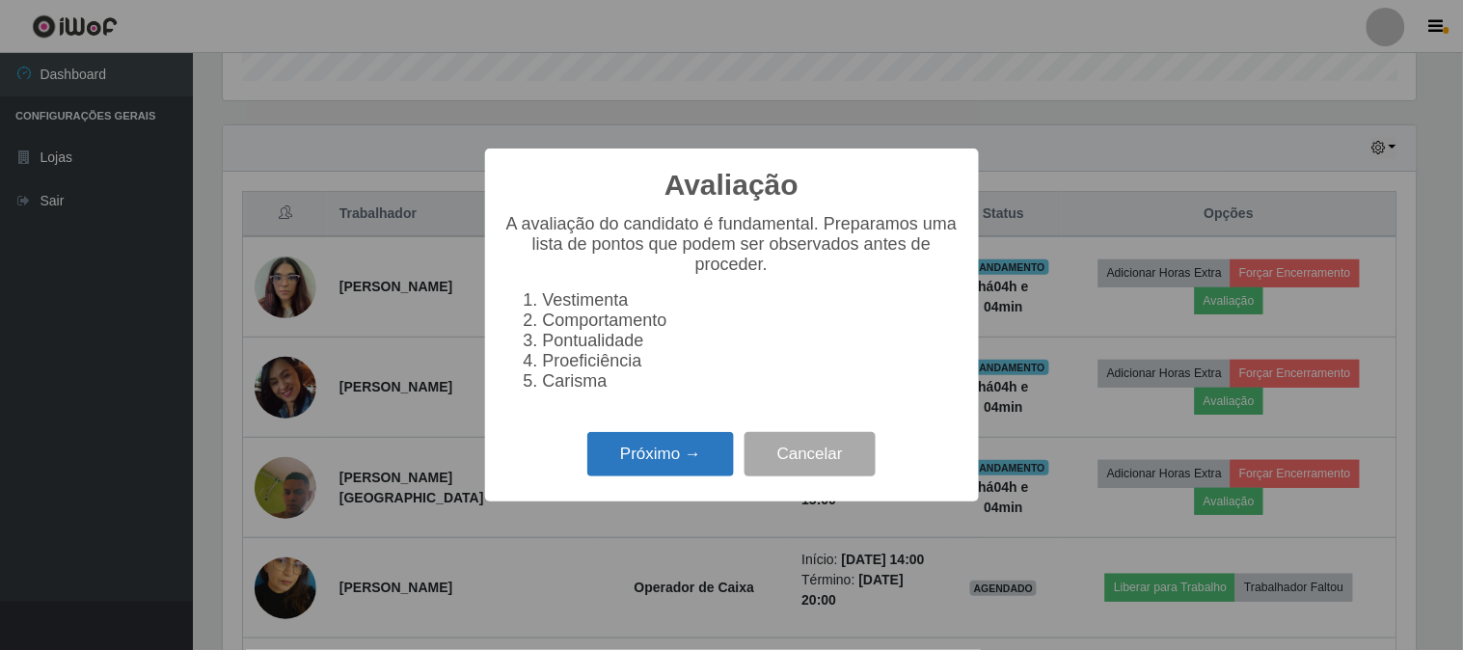
click at [667, 466] on button "Próximo →" at bounding box center [660, 454] width 147 height 45
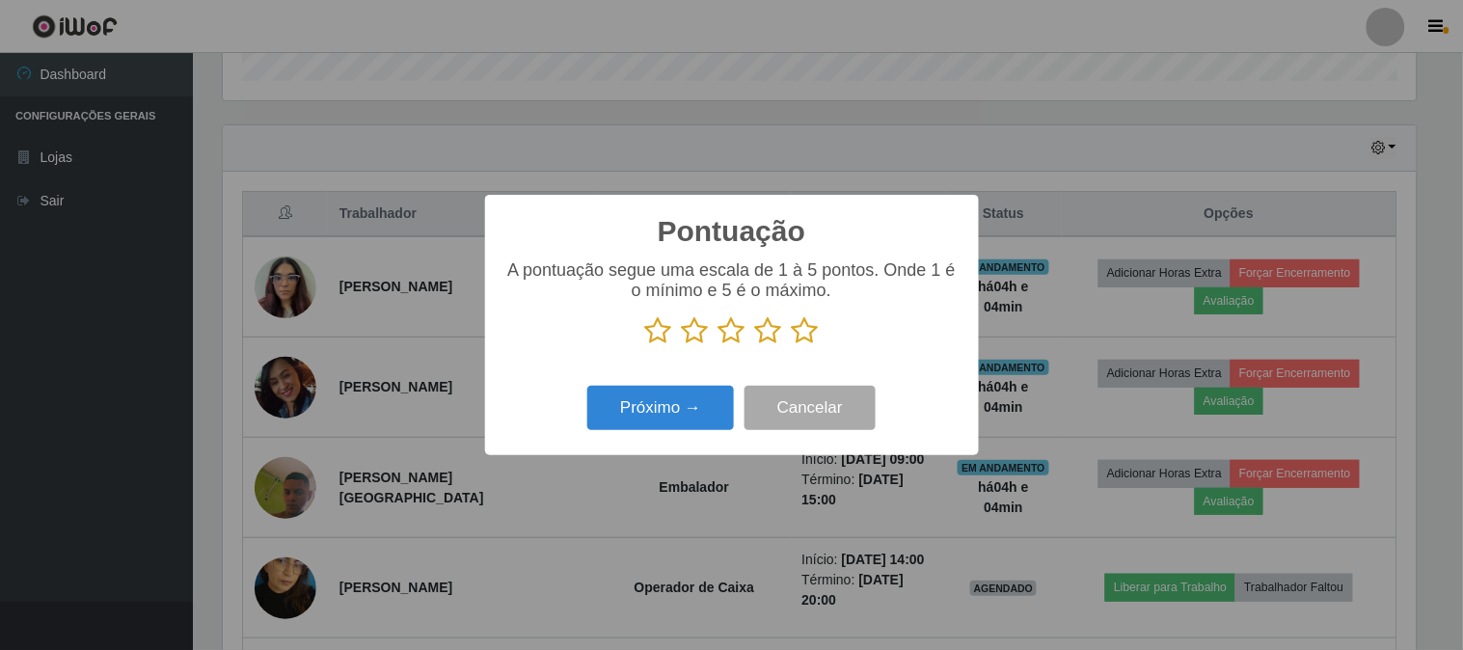
click at [806, 325] on icon at bounding box center [805, 330] width 27 height 29
click at [792, 345] on input "radio" at bounding box center [792, 345] width 0 height 0
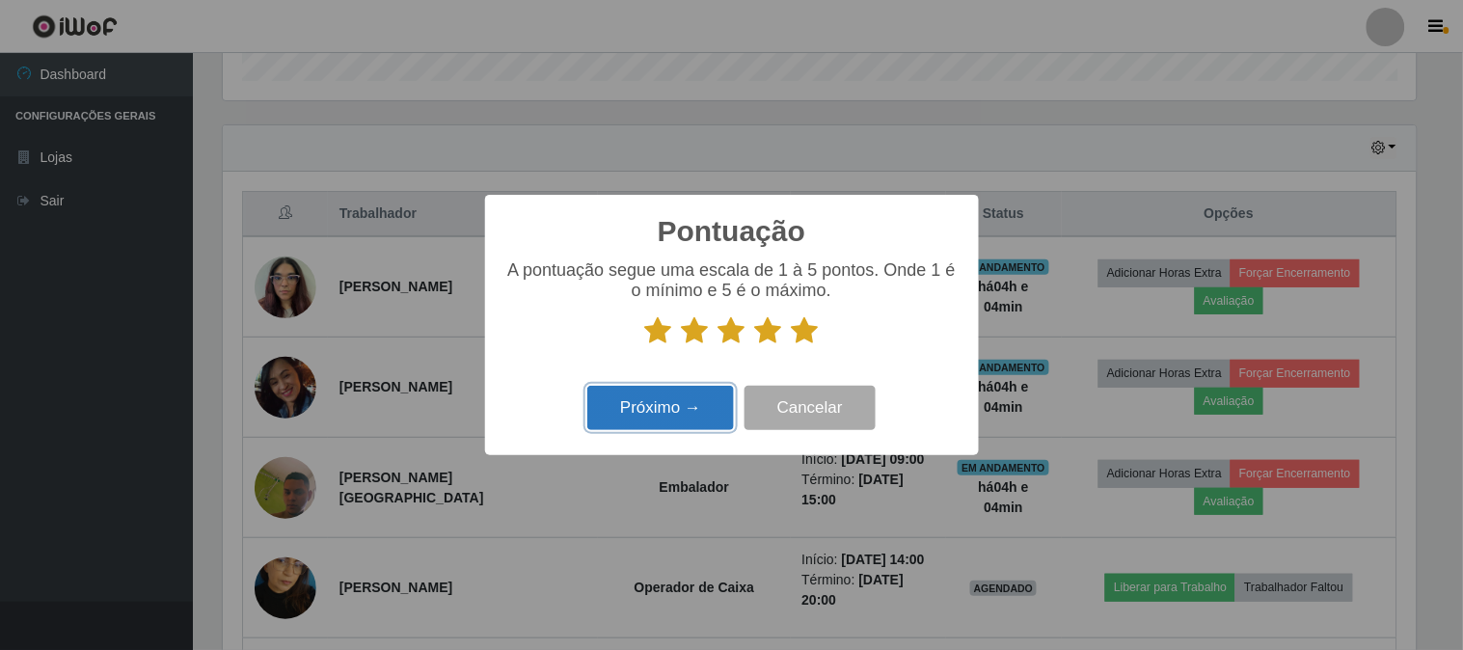
click at [640, 405] on button "Próximo →" at bounding box center [660, 408] width 147 height 45
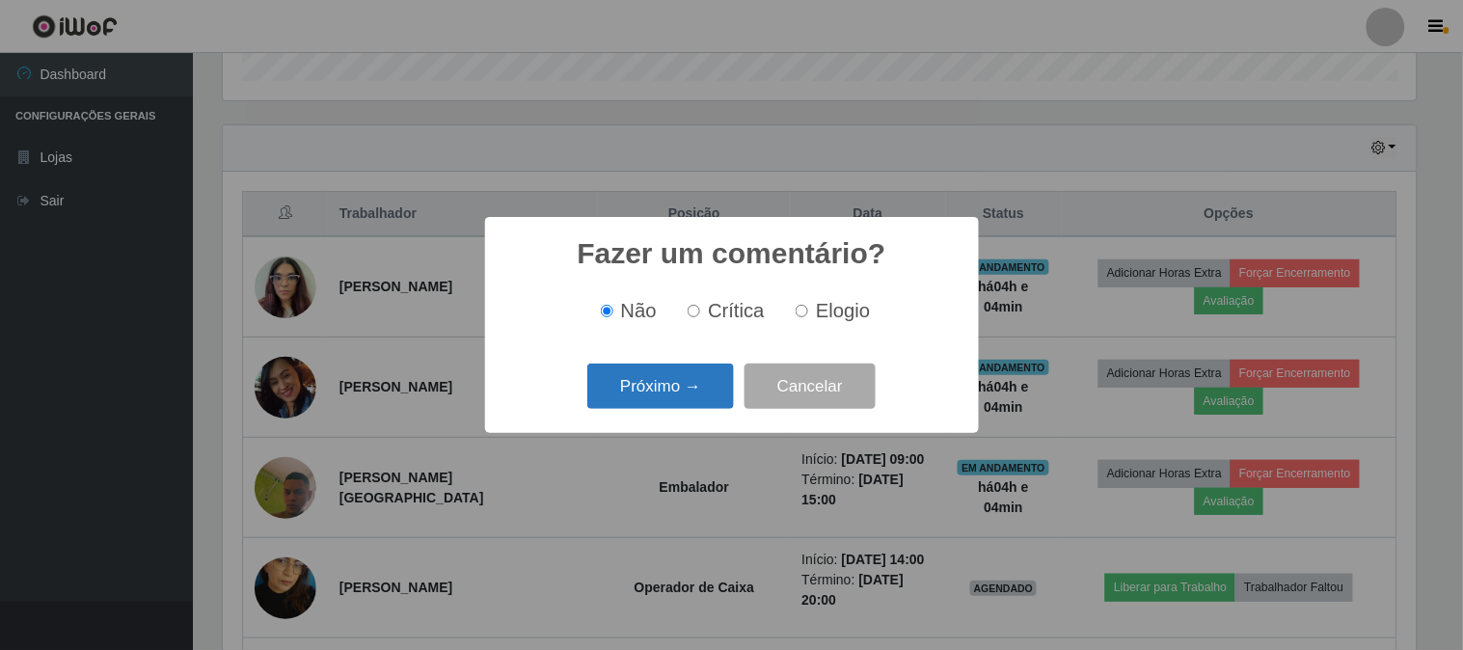
click at [657, 399] on button "Próximo →" at bounding box center [660, 385] width 147 height 45
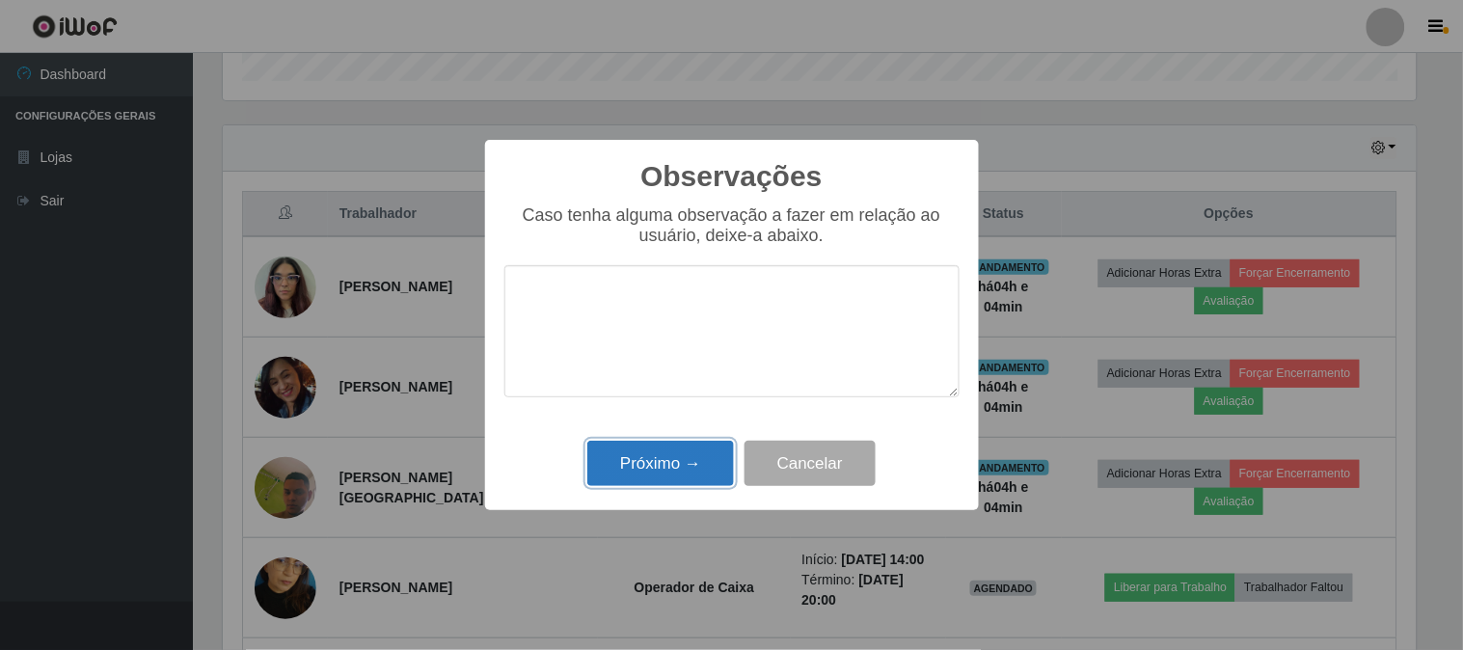
click at [663, 467] on button "Próximo →" at bounding box center [660, 463] width 147 height 45
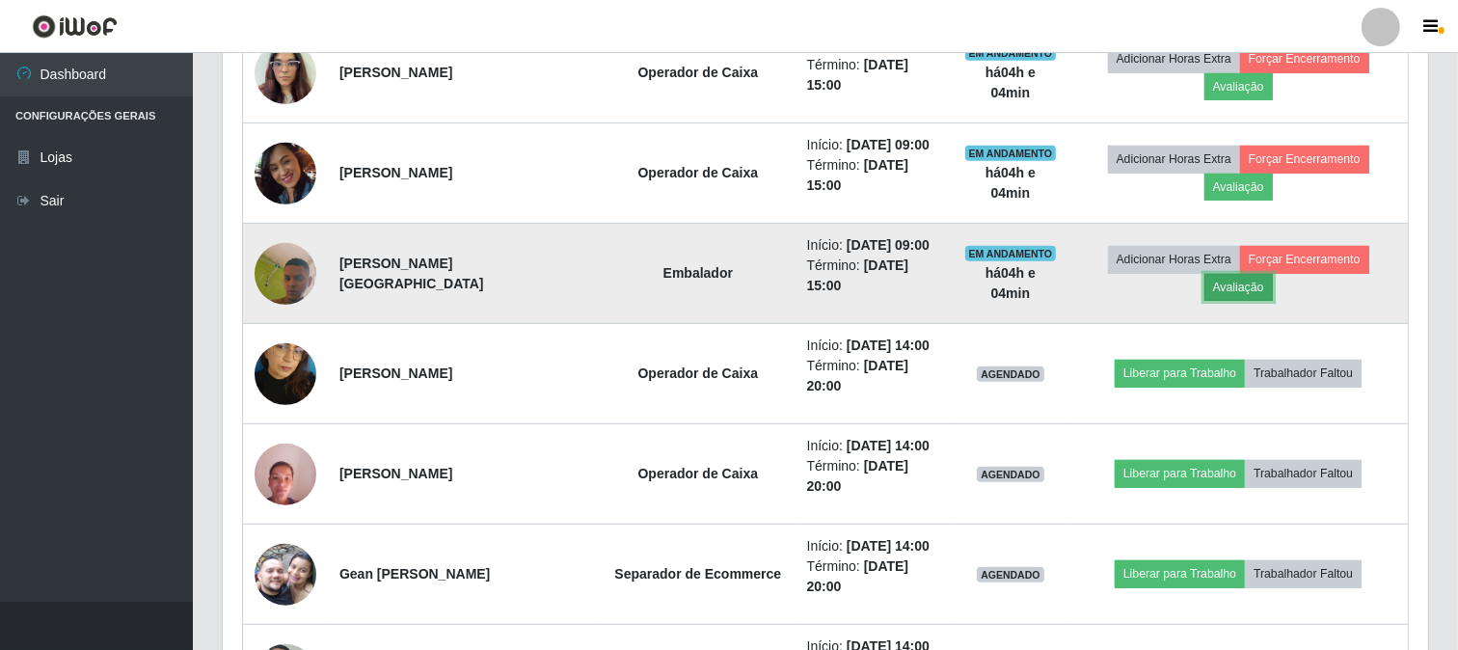
click at [1264, 290] on button "Avaliação" at bounding box center [1238, 287] width 68 height 27
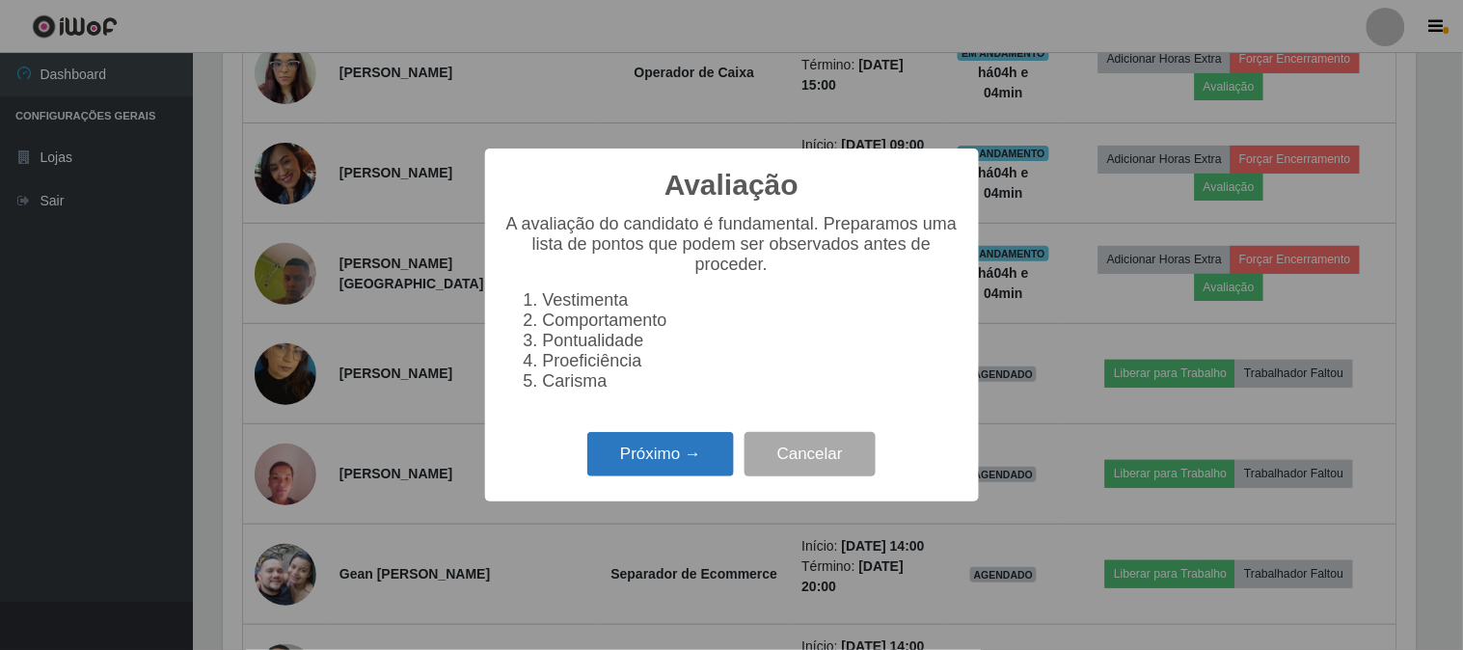
click at [663, 458] on button "Próximo →" at bounding box center [660, 454] width 147 height 45
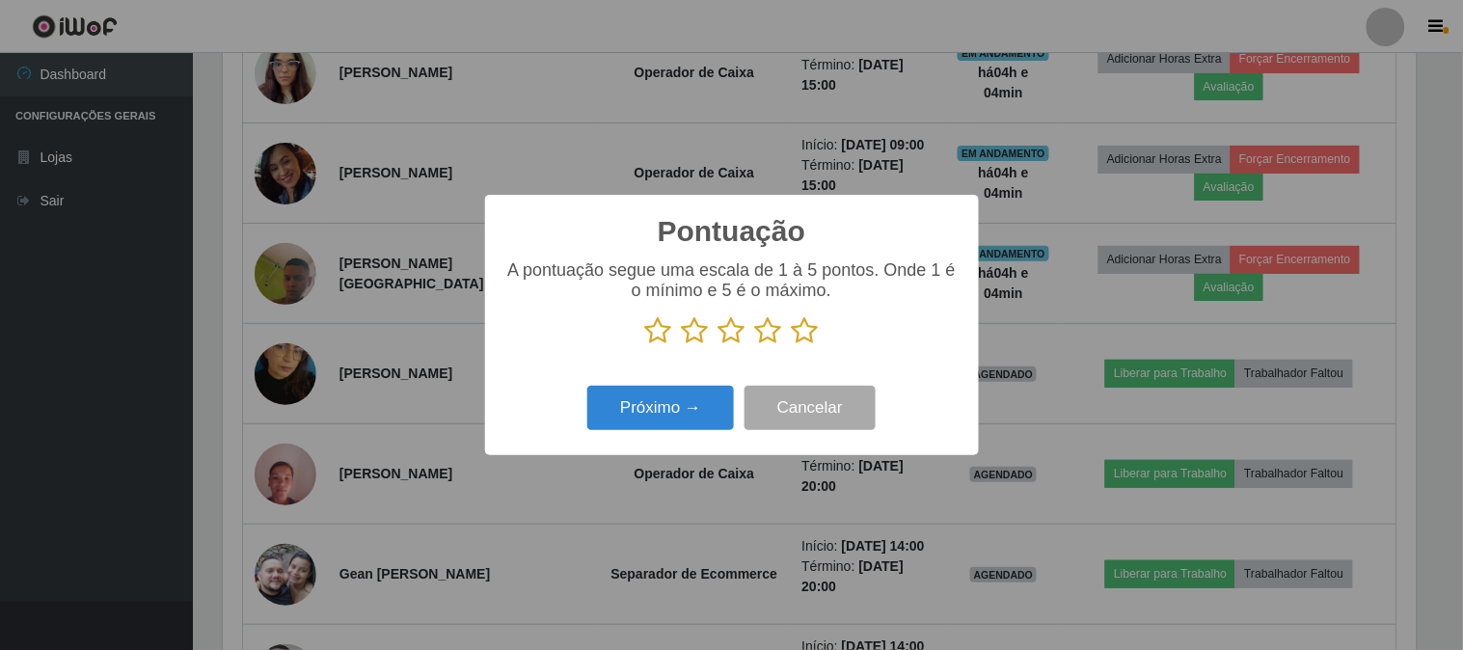
click at [807, 329] on icon at bounding box center [805, 330] width 27 height 29
click at [792, 345] on input "radio" at bounding box center [792, 345] width 0 height 0
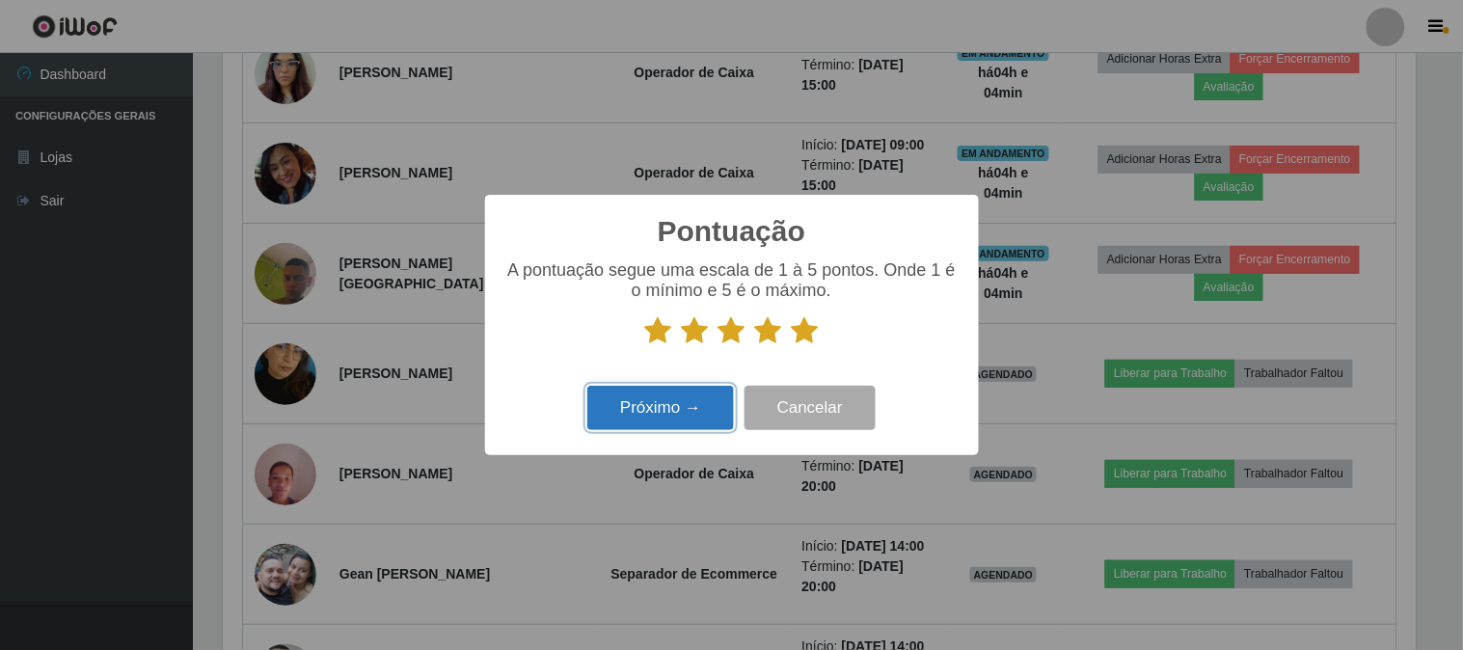
click at [689, 410] on button "Próximo →" at bounding box center [660, 408] width 147 height 45
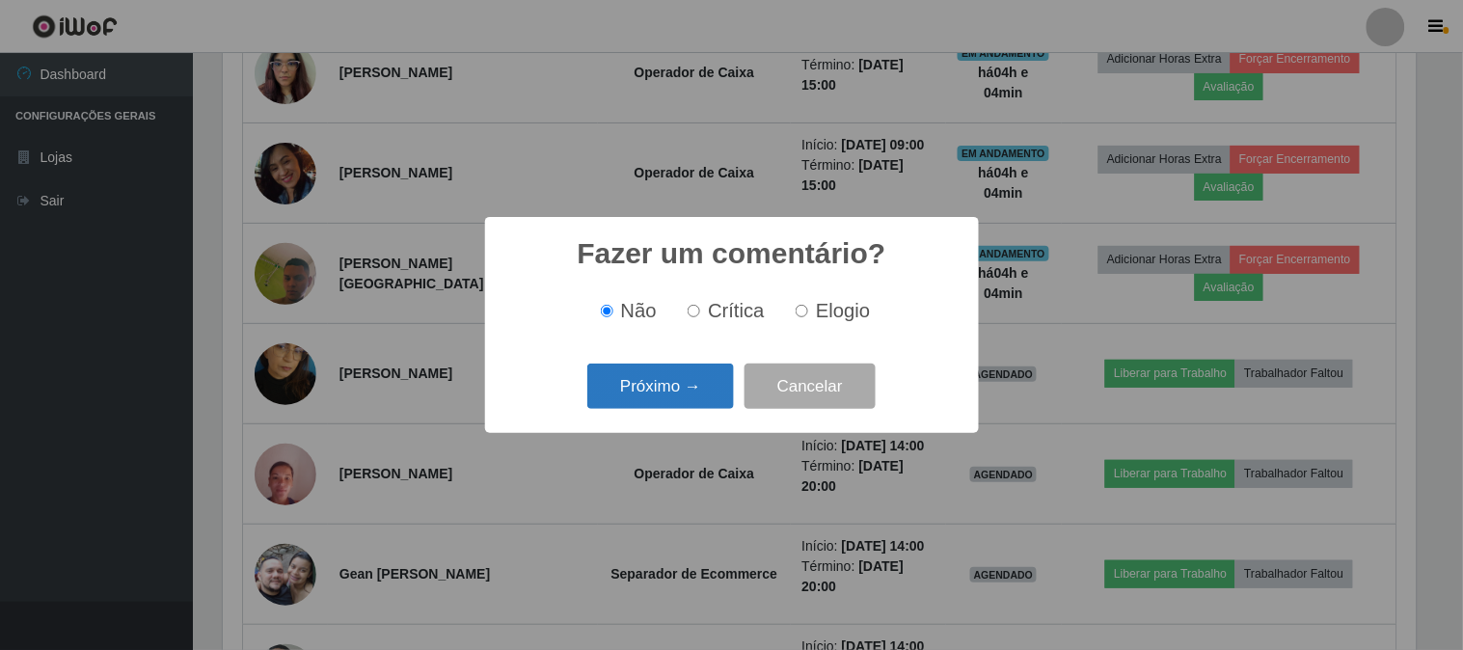
click at [683, 400] on button "Próximo →" at bounding box center [660, 385] width 147 height 45
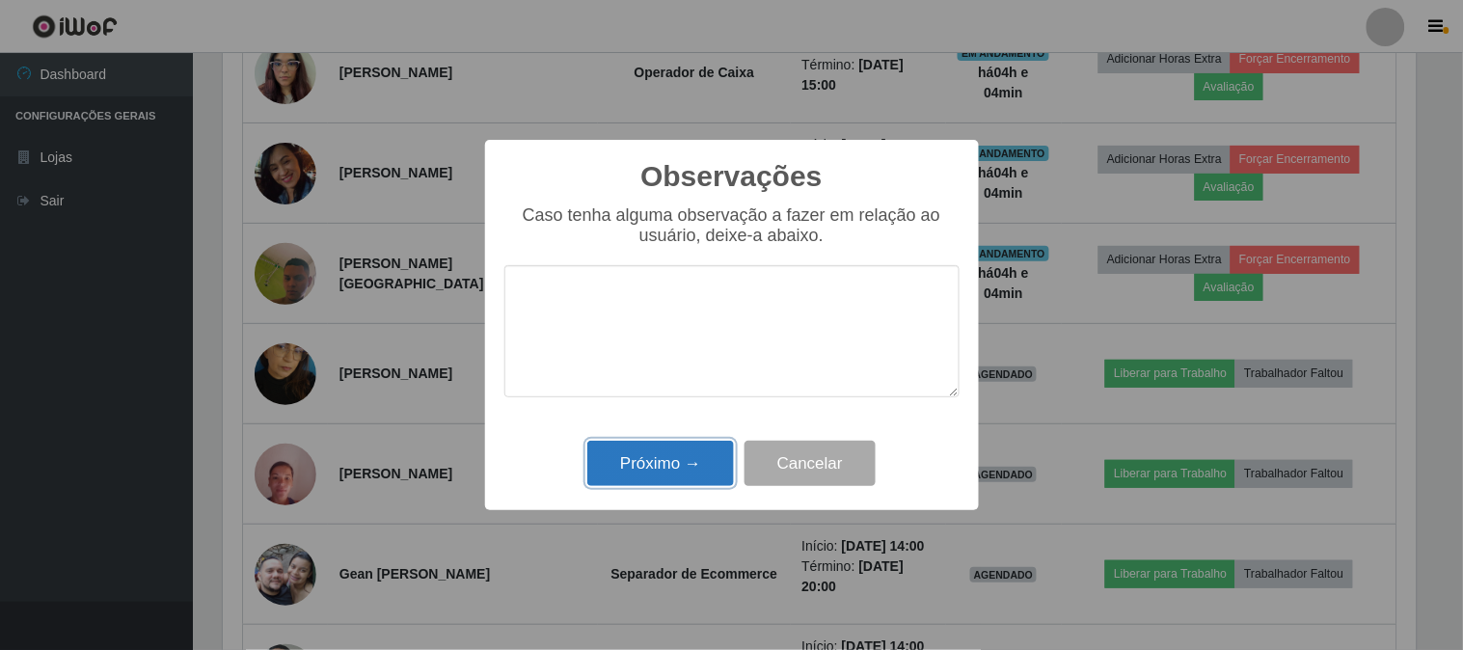
click at [675, 467] on button "Próximo →" at bounding box center [660, 463] width 147 height 45
